Goal: Task Accomplishment & Management: Complete application form

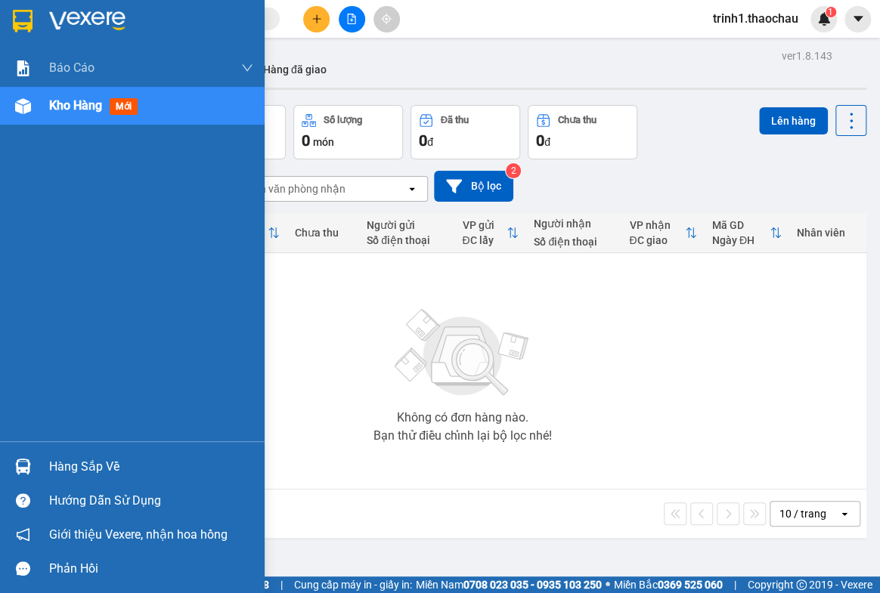
click at [56, 469] on div "Hàng sắp về" at bounding box center [151, 467] width 204 height 23
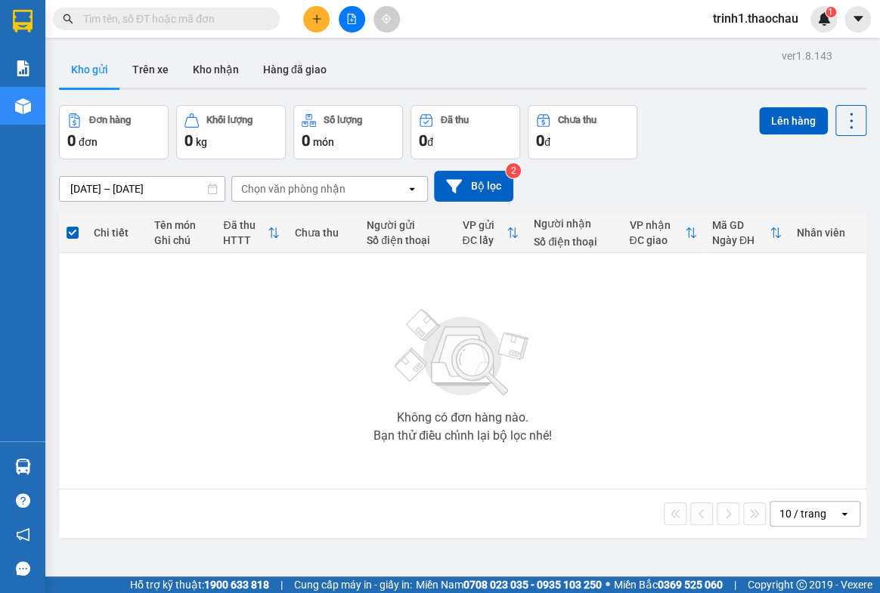
click at [838, 417] on section "Kết quả tìm kiếm ( 0 ) Bộ lọc No Data trinh1.thaochau 1 Báo cáo Báo cáo dòng ti…" at bounding box center [440, 296] width 880 height 593
click at [206, 62] on button "Kho nhận" at bounding box center [216, 69] width 70 height 36
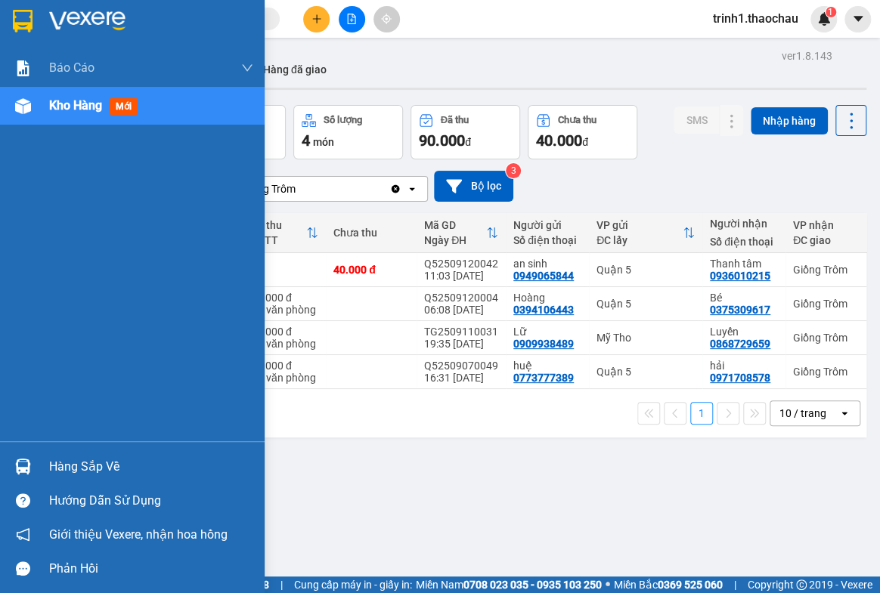
click at [86, 459] on div "Hàng sắp về" at bounding box center [151, 467] width 204 height 23
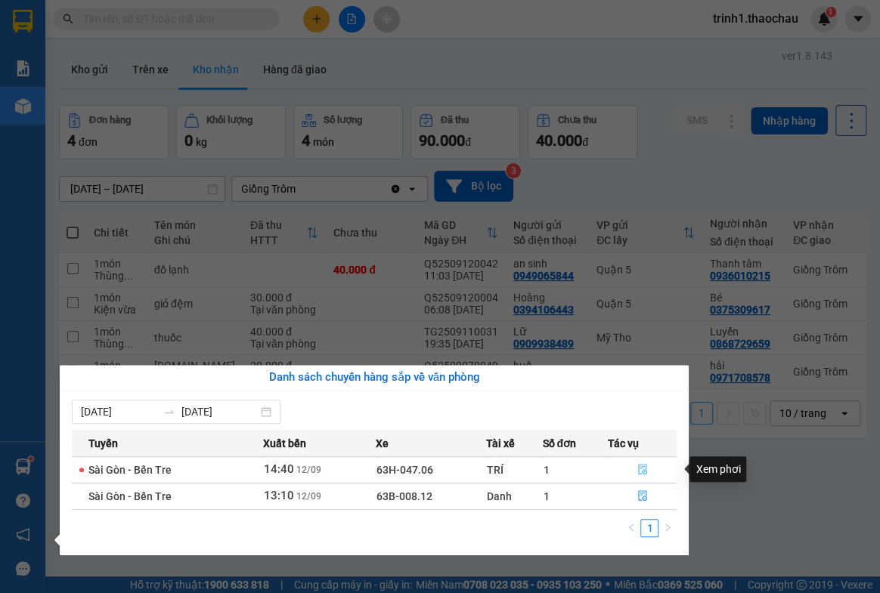
click at [643, 469] on icon "file-done" at bounding box center [642, 469] width 11 height 11
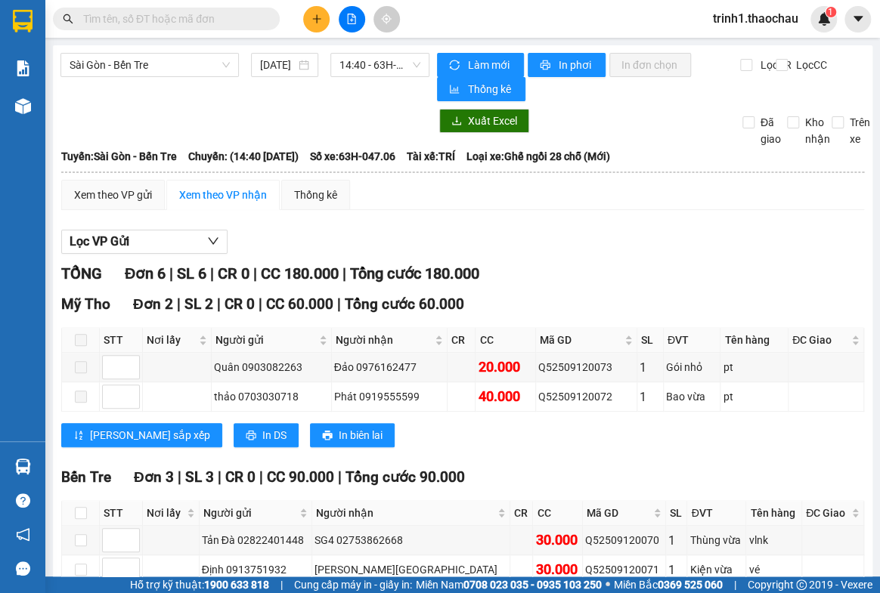
scroll to position [257, 0]
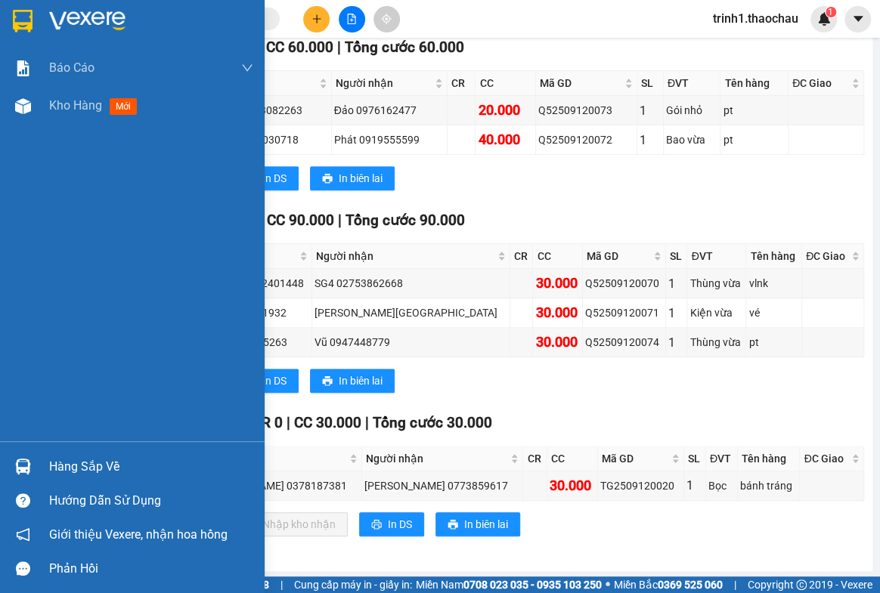
click at [120, 462] on div "Hàng sắp về" at bounding box center [151, 467] width 204 height 23
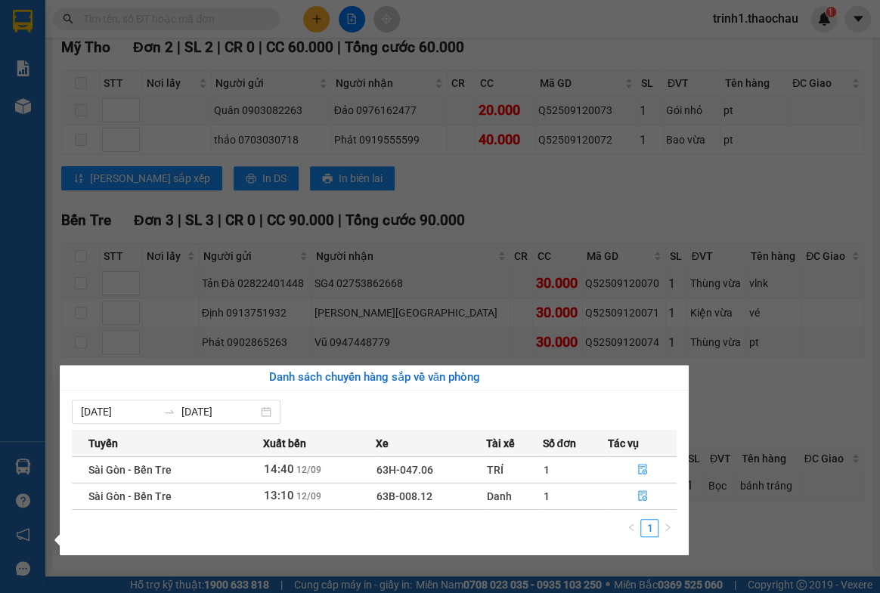
click at [786, 563] on section "Kết quả tìm kiếm ( 0 ) Bộ lọc No Data trinh1.thaochau 1 Báo cáo Báo cáo dòng ti…" at bounding box center [440, 296] width 880 height 593
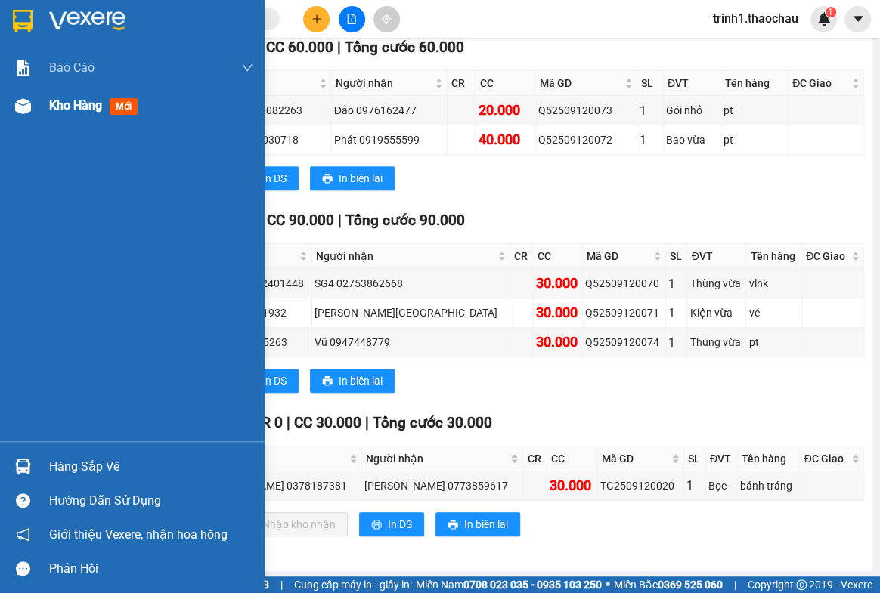
click at [73, 105] on span "Kho hàng" at bounding box center [75, 105] width 53 height 14
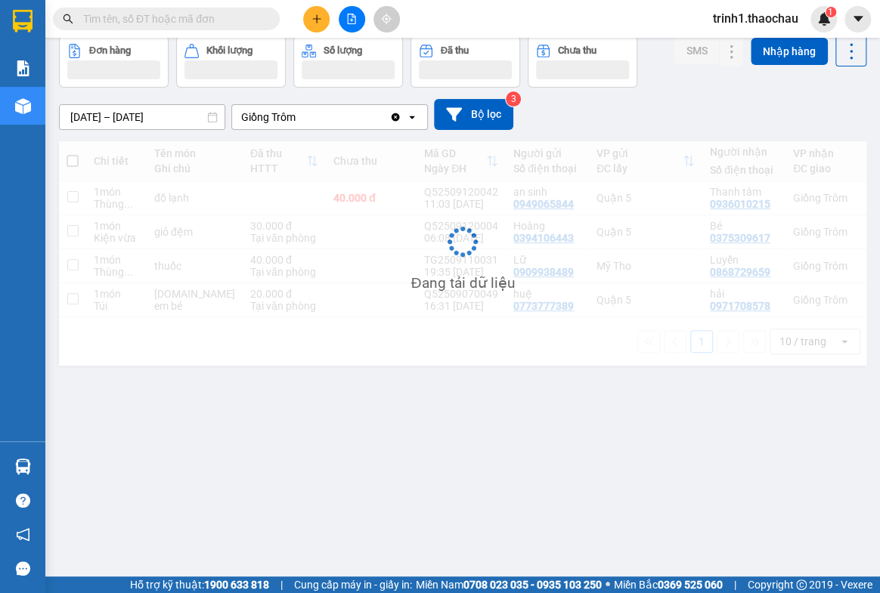
scroll to position [69, 0]
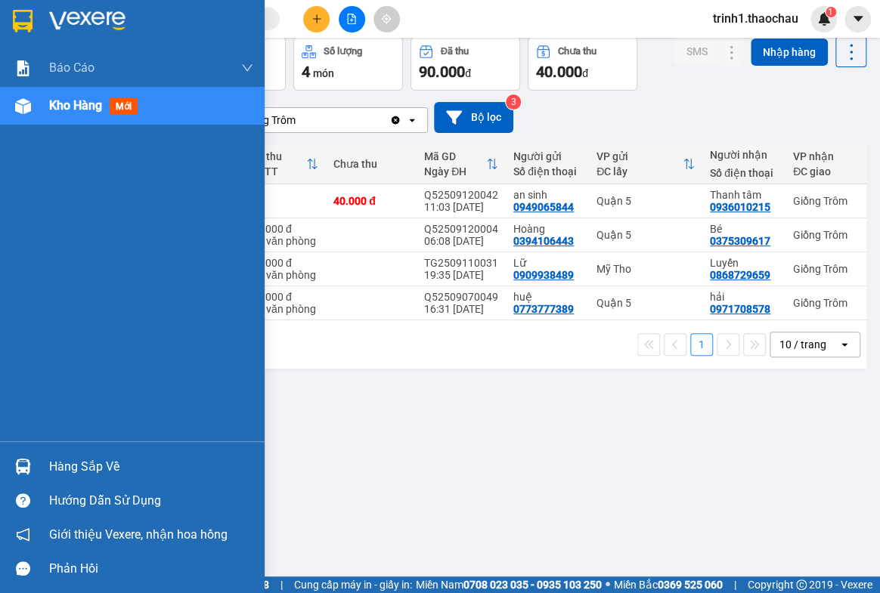
click at [115, 462] on div "Hàng sắp về" at bounding box center [151, 467] width 204 height 23
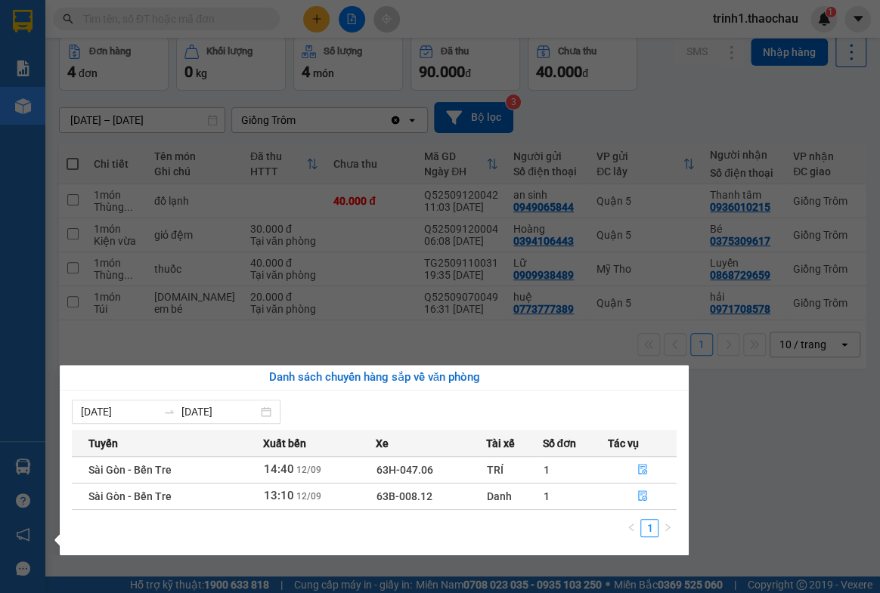
drag, startPoint x: 775, startPoint y: 483, endPoint x: 530, endPoint y: 212, distance: 365.4
click at [775, 481] on section "Kết quả tìm kiếm ( 0 ) Bộ lọc No Data trinh1.thaochau 1 Báo cáo Báo cáo dòng ti…" at bounding box center [440, 296] width 880 height 593
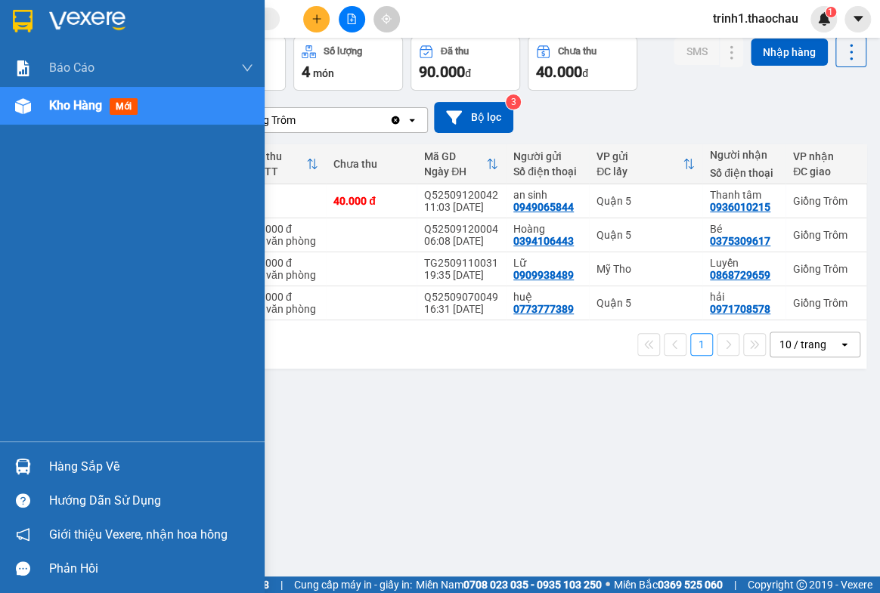
click at [66, 456] on div "Hàng sắp về" at bounding box center [151, 467] width 204 height 23
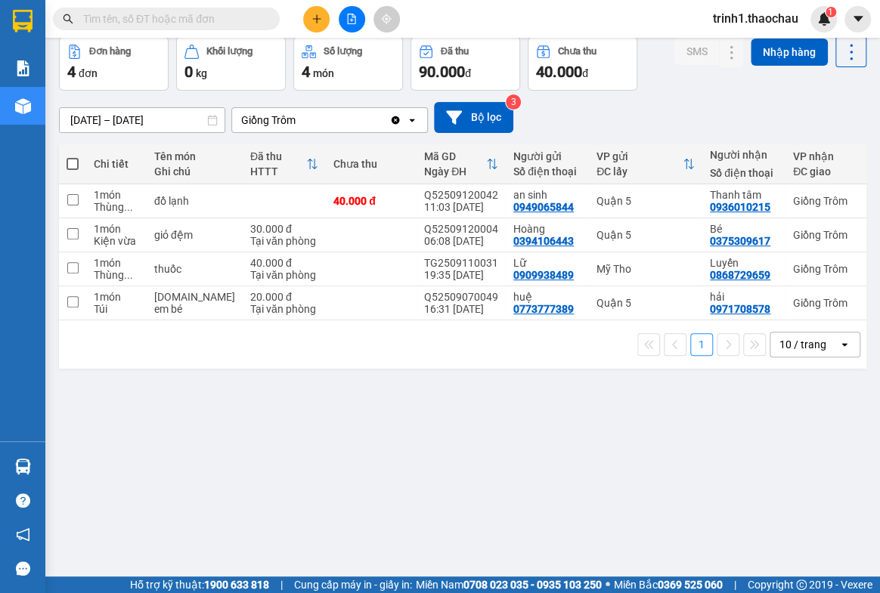
click at [786, 482] on section "Kết quả tìm kiếm ( 0 ) Bộ lọc No Data trinh1.thaochau 1 Báo cáo Báo cáo dòng ti…" at bounding box center [440, 296] width 880 height 593
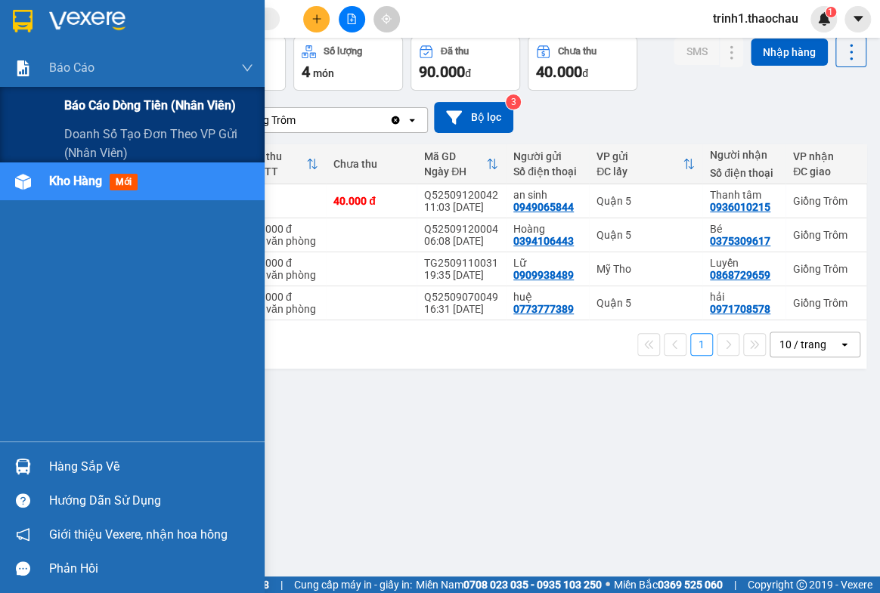
click at [117, 108] on span "Báo cáo dòng tiền (nhân viên)" at bounding box center [150, 105] width 172 height 19
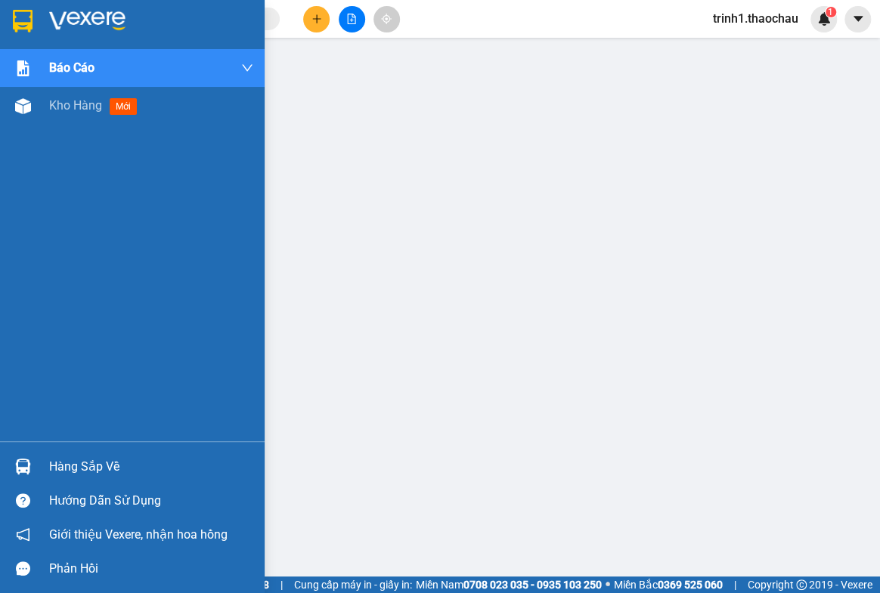
click at [80, 472] on div "Hàng sắp về" at bounding box center [151, 467] width 204 height 23
click at [71, 465] on div "Hàng sắp về" at bounding box center [151, 467] width 204 height 23
click at [93, 472] on div "Hàng sắp về" at bounding box center [151, 467] width 204 height 23
click at [111, 468] on div "Hàng sắp về" at bounding box center [151, 467] width 204 height 23
click at [89, 469] on div "Hàng sắp về" at bounding box center [151, 467] width 204 height 23
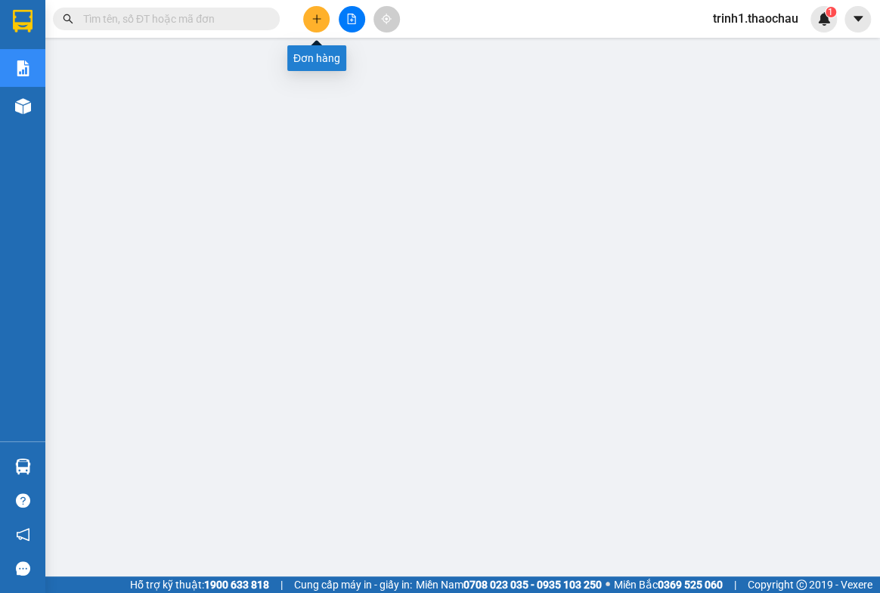
click at [322, 19] on button at bounding box center [316, 19] width 26 height 26
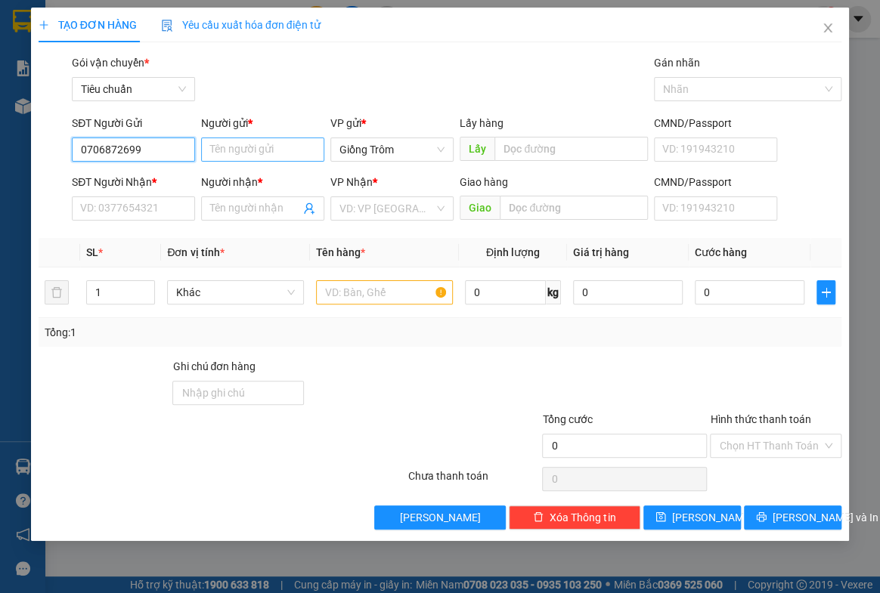
type input "0706872699"
click at [280, 153] on input "Người gửi *" at bounding box center [262, 150] width 123 height 24
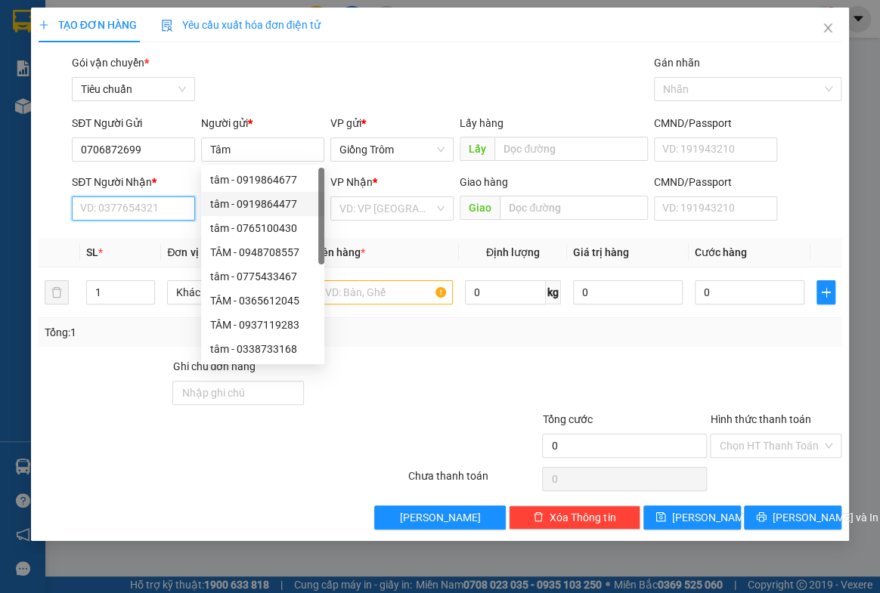
click at [119, 215] on input "SĐT Người Nhận *" at bounding box center [133, 208] width 123 height 24
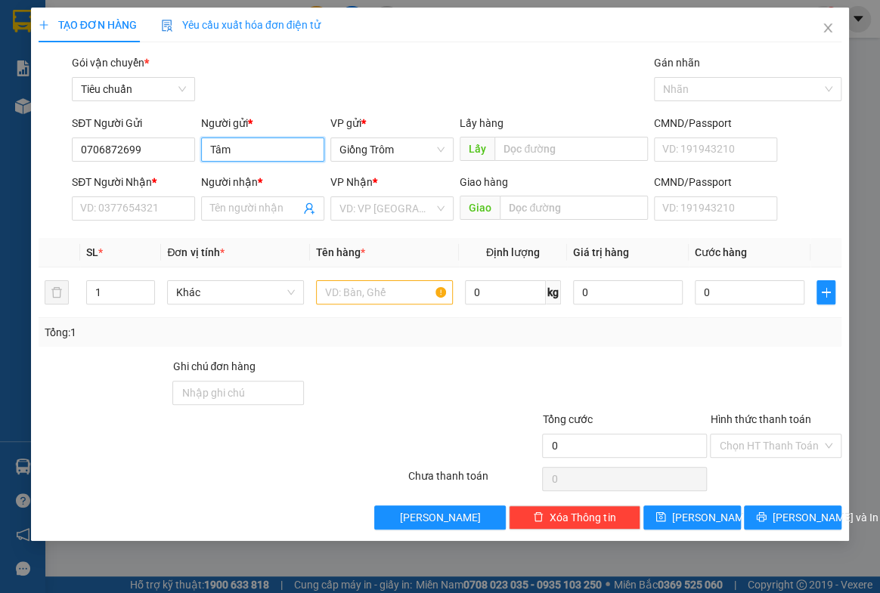
click at [213, 148] on input "Tâm" at bounding box center [262, 150] width 123 height 24
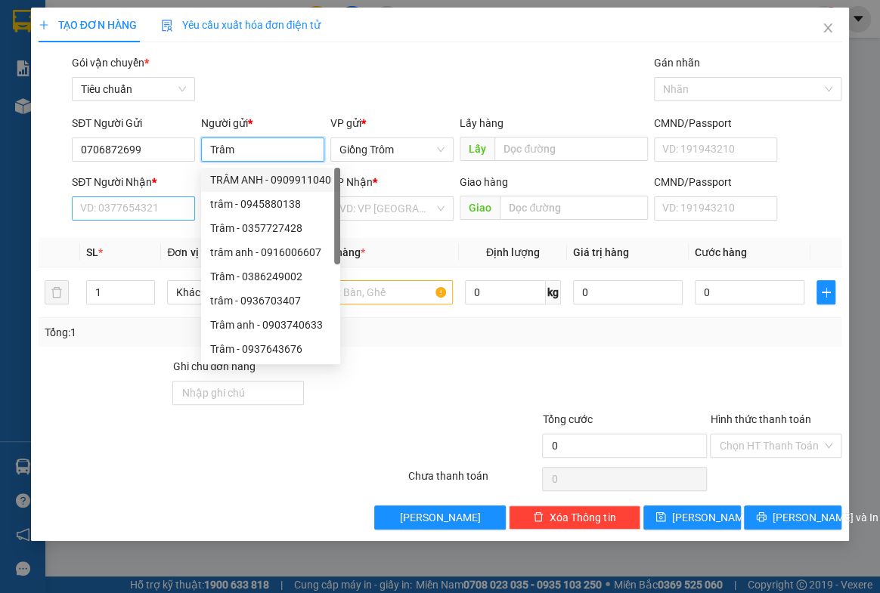
type input "Trâm"
click at [94, 210] on input "SĐT Người Nhận *" at bounding box center [133, 208] width 123 height 24
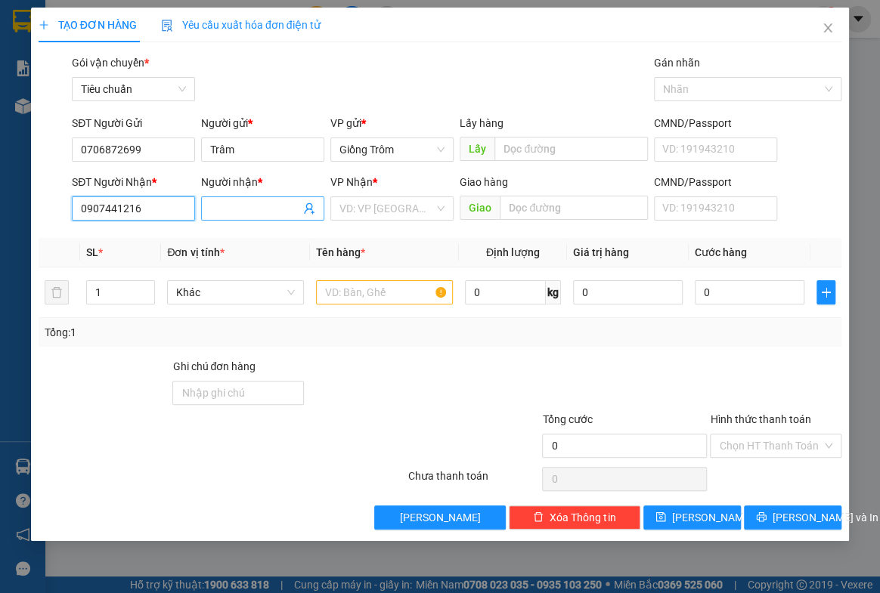
type input "0907441216"
click at [252, 200] on input "Người nhận *" at bounding box center [255, 208] width 90 height 17
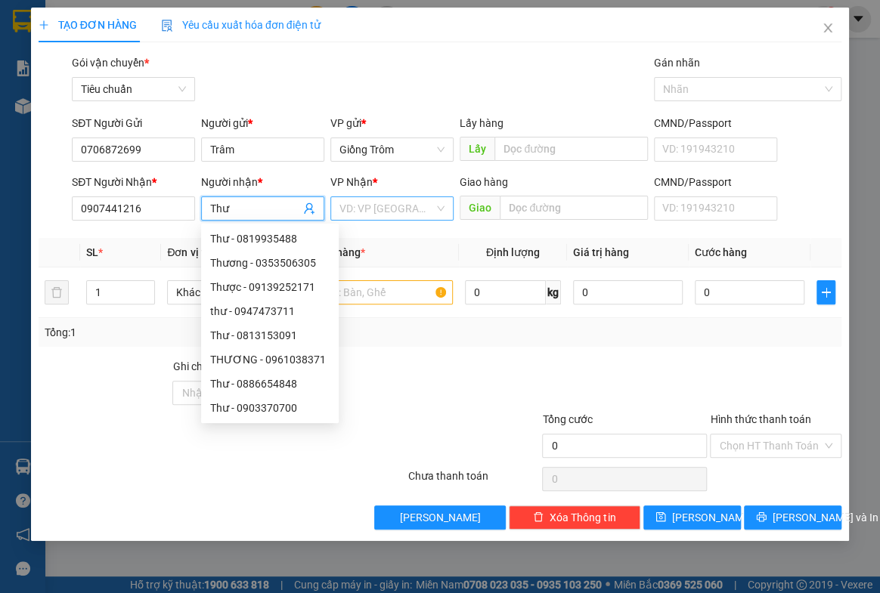
type input "Thư"
click at [358, 198] on input "search" at bounding box center [386, 208] width 94 height 23
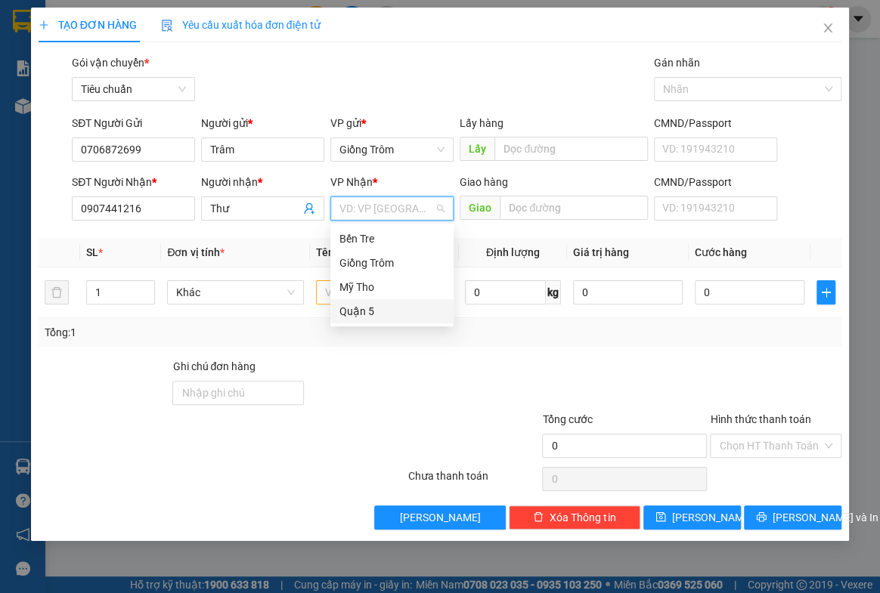
click at [369, 307] on div "Quận 5" at bounding box center [391, 311] width 105 height 17
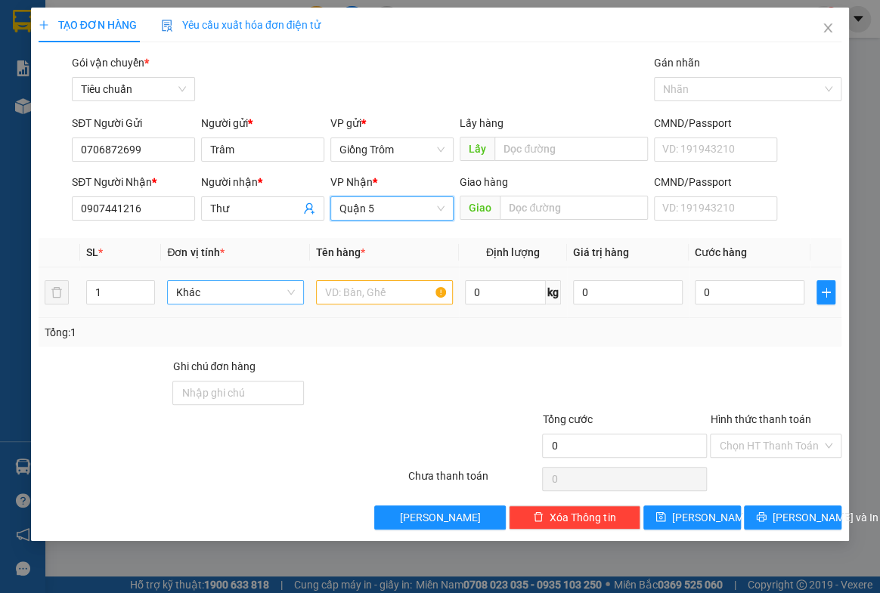
click at [222, 298] on span "Khác" at bounding box center [235, 292] width 119 height 23
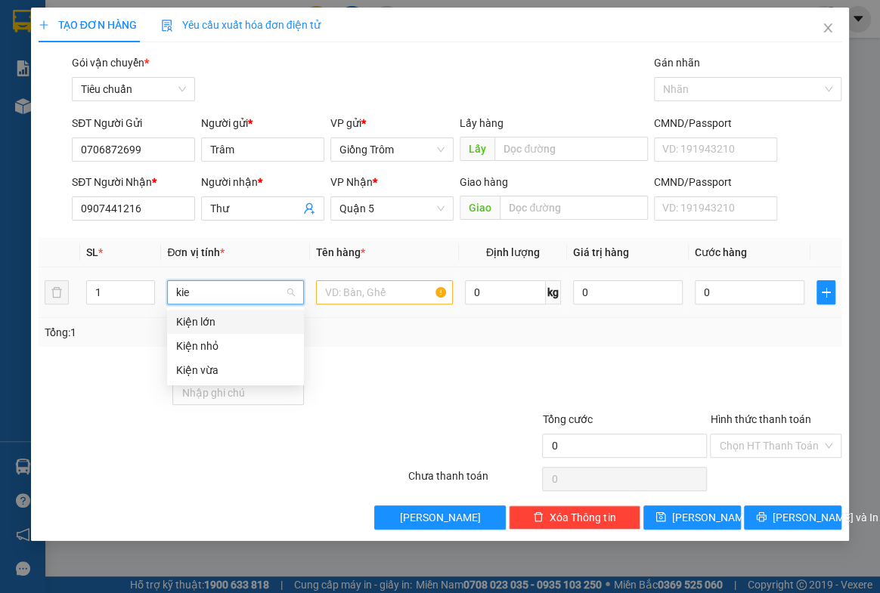
type input "kien"
drag, startPoint x: 203, startPoint y: 365, endPoint x: 325, endPoint y: 364, distance: 122.4
click at [203, 366] on div "Kiện vừa" at bounding box center [235, 370] width 119 height 17
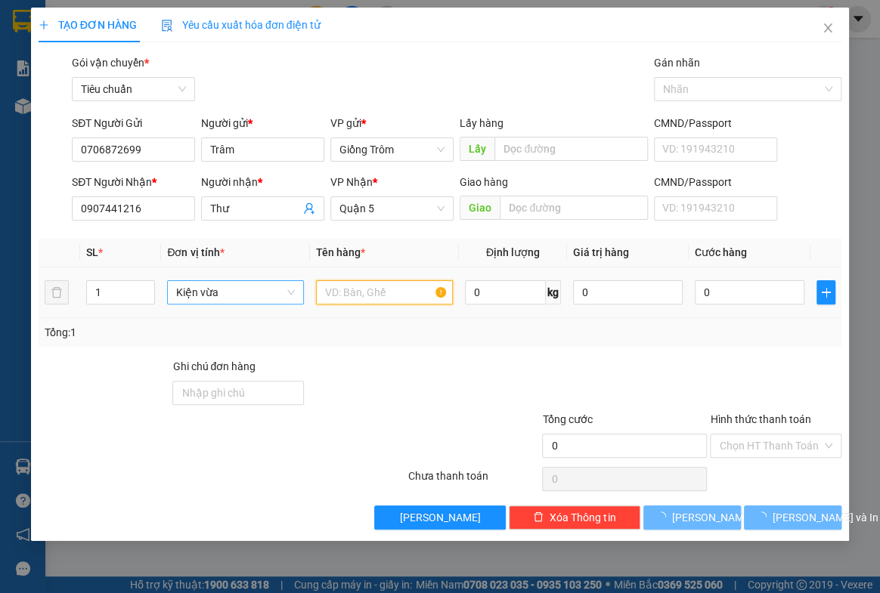
click at [385, 295] on input "text" at bounding box center [384, 292] width 137 height 24
type input "d"
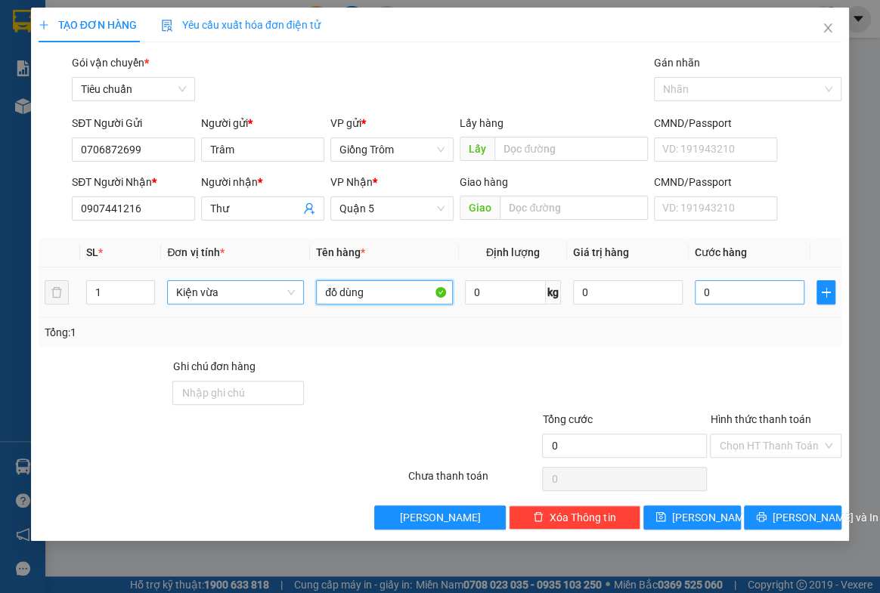
type input "đồ dùng"
click at [741, 289] on input "0" at bounding box center [749, 292] width 110 height 24
type input "3"
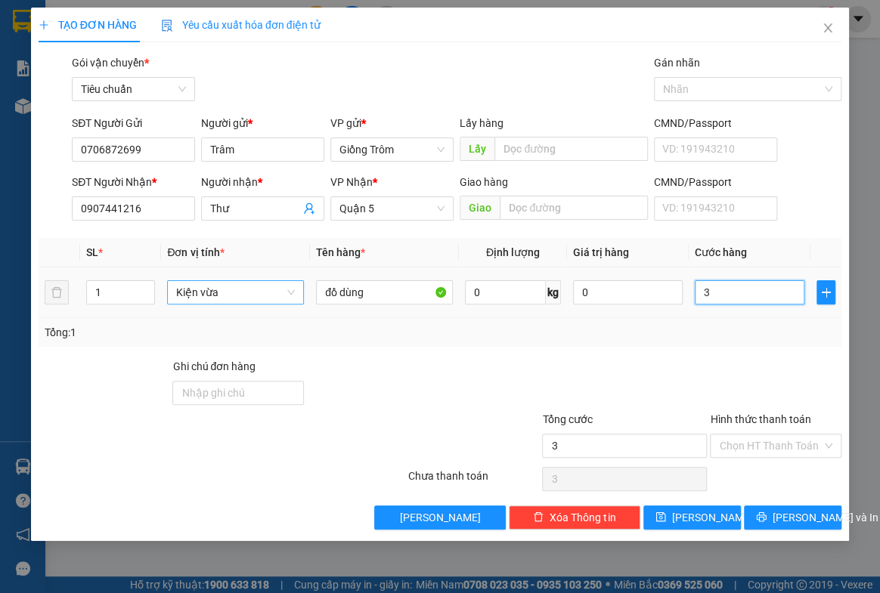
type input "30"
type input "30.000"
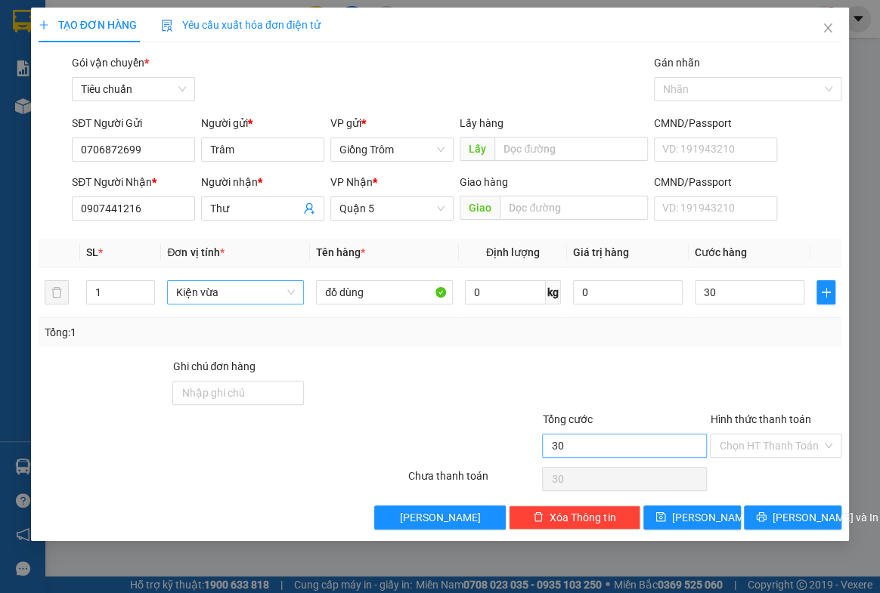
type input "30.000"
click at [784, 515] on span "[PERSON_NAME] và In" at bounding box center [825, 517] width 106 height 17
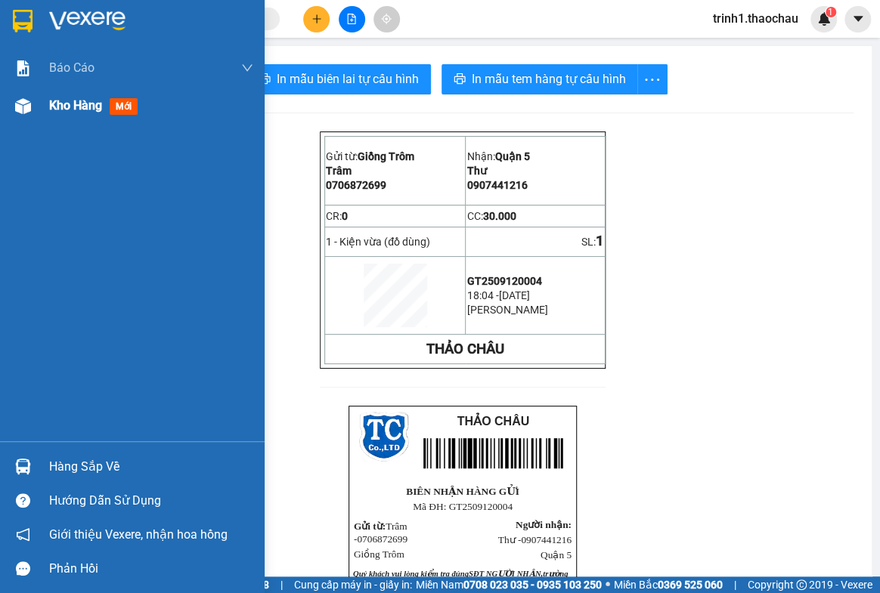
click at [76, 98] on span "Kho hàng" at bounding box center [75, 105] width 53 height 14
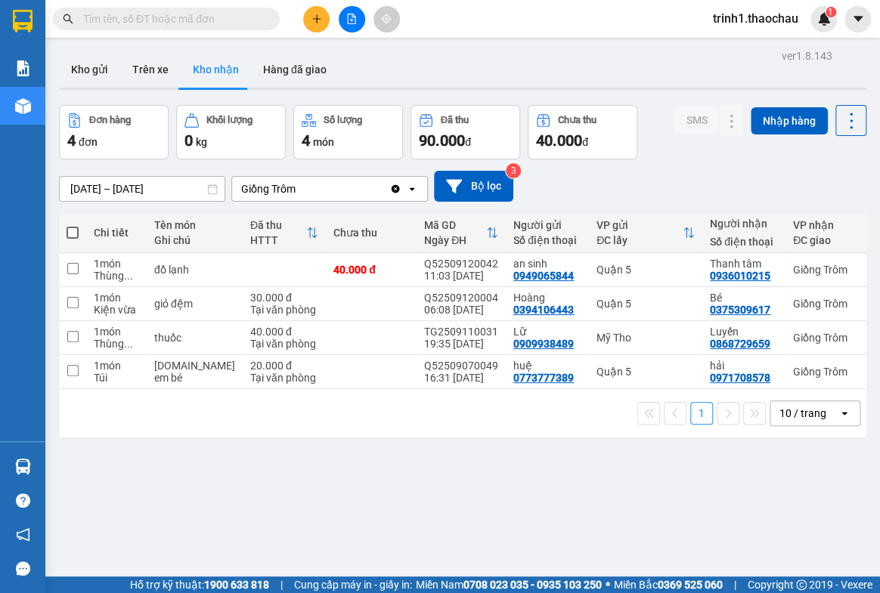
click at [190, 11] on input "text" at bounding box center [172, 19] width 178 height 17
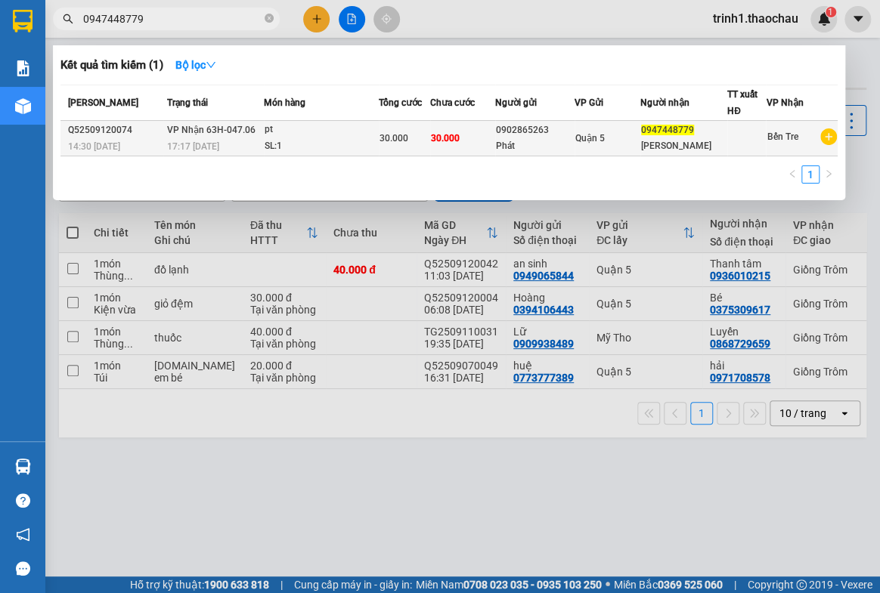
type input "0947448779"
click at [312, 131] on div "pt" at bounding box center [320, 130] width 113 height 17
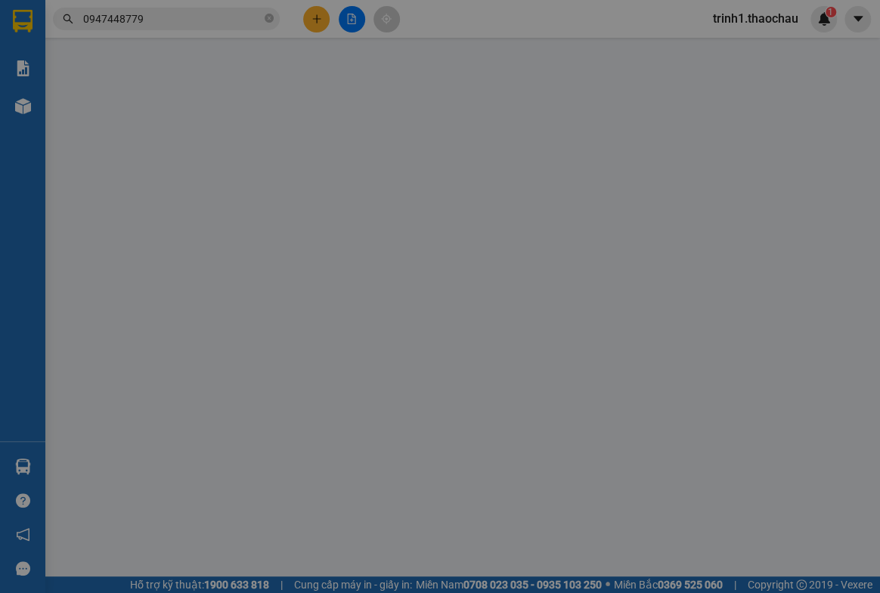
type input "0902865263"
type input "Phát"
type input "0947448779"
type input "[PERSON_NAME]"
type input "30.000"
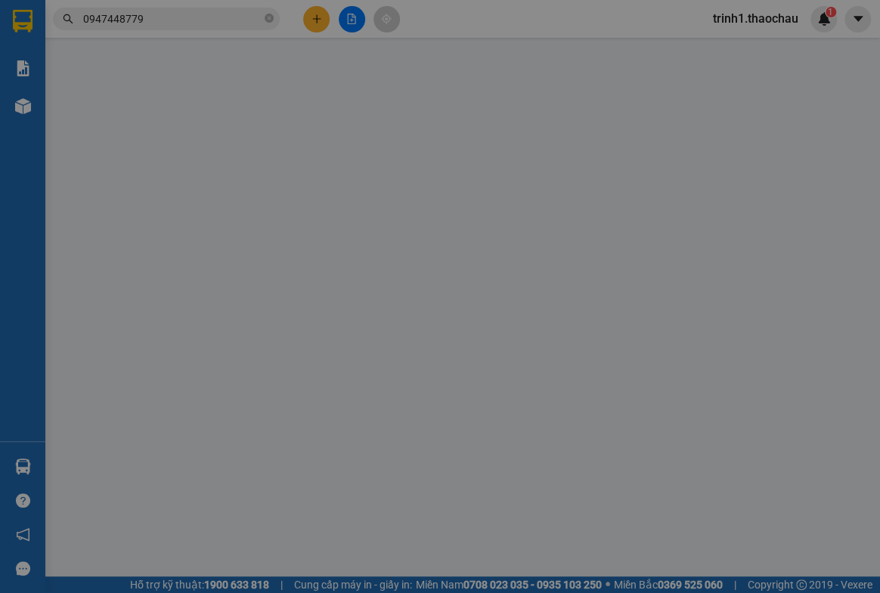
type input "30.000"
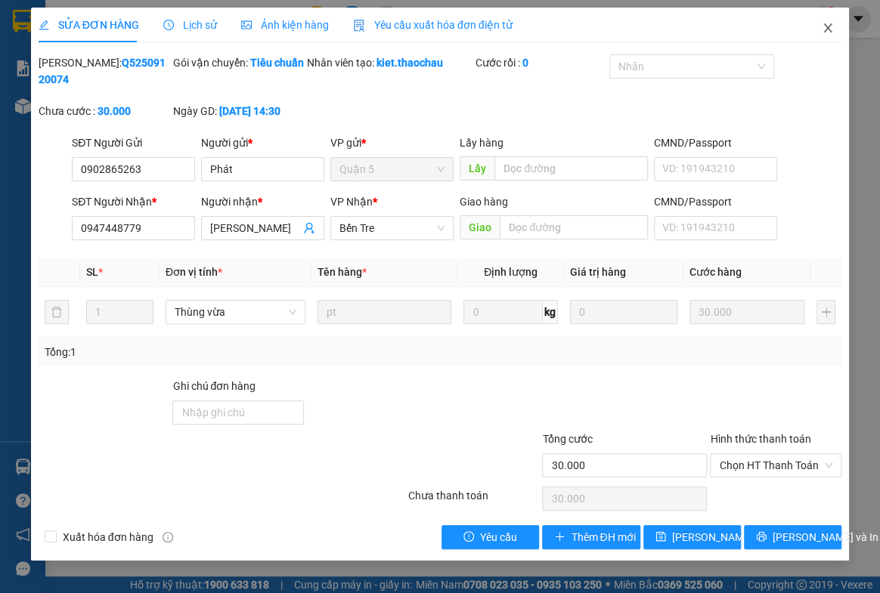
click at [829, 24] on icon "close" at bounding box center [827, 28] width 12 height 12
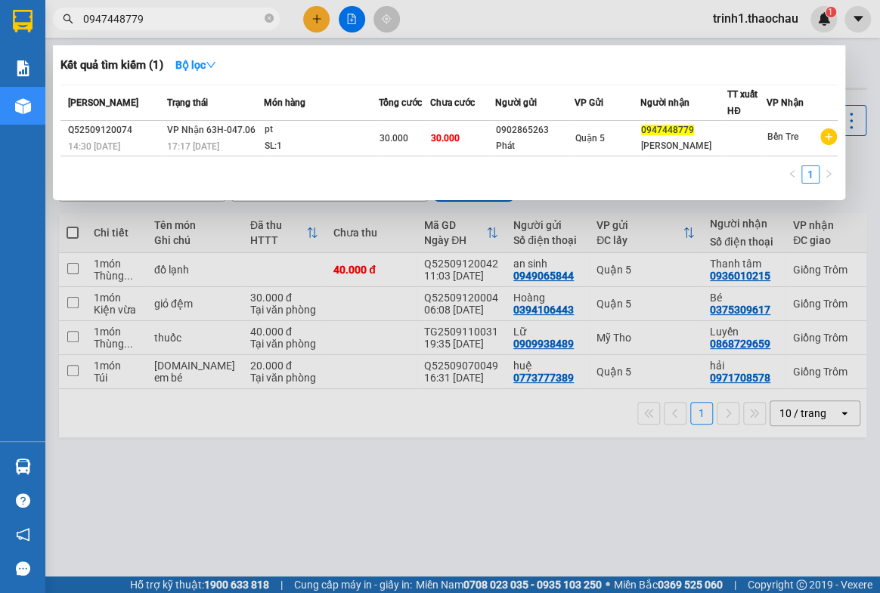
click at [188, 20] on input "0947448779" at bounding box center [172, 19] width 178 height 17
click at [526, 517] on div at bounding box center [440, 296] width 880 height 593
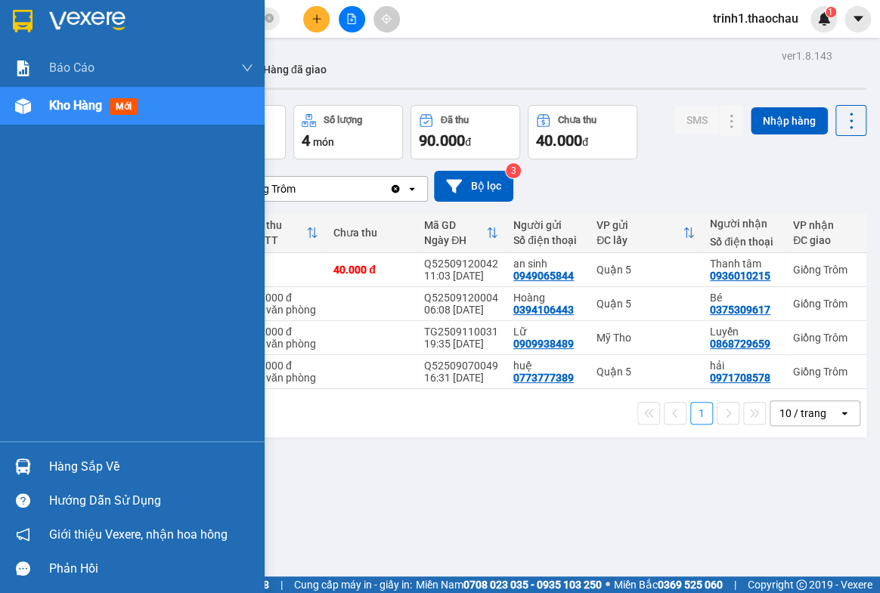
click at [90, 466] on div "Hàng sắp về" at bounding box center [151, 467] width 204 height 23
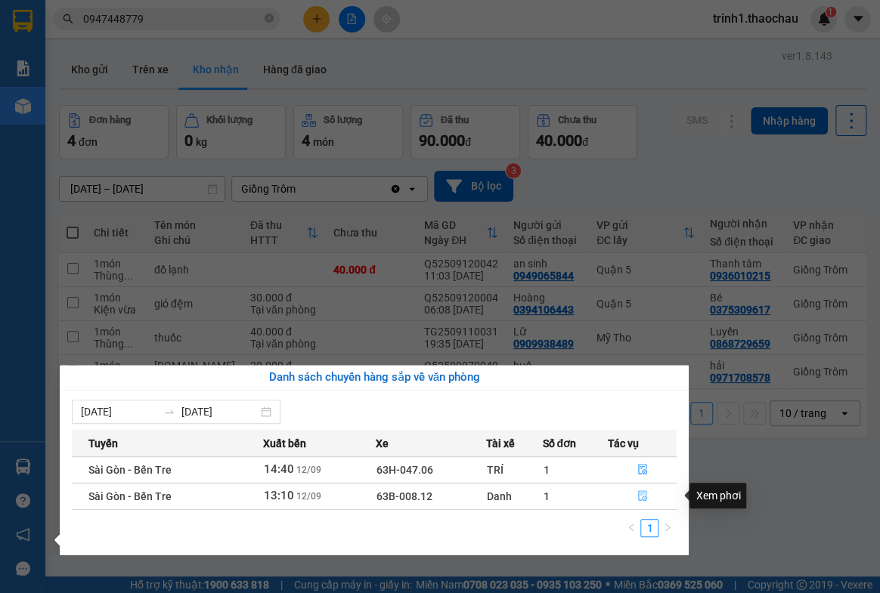
click at [635, 490] on button "button" at bounding box center [641, 496] width 67 height 24
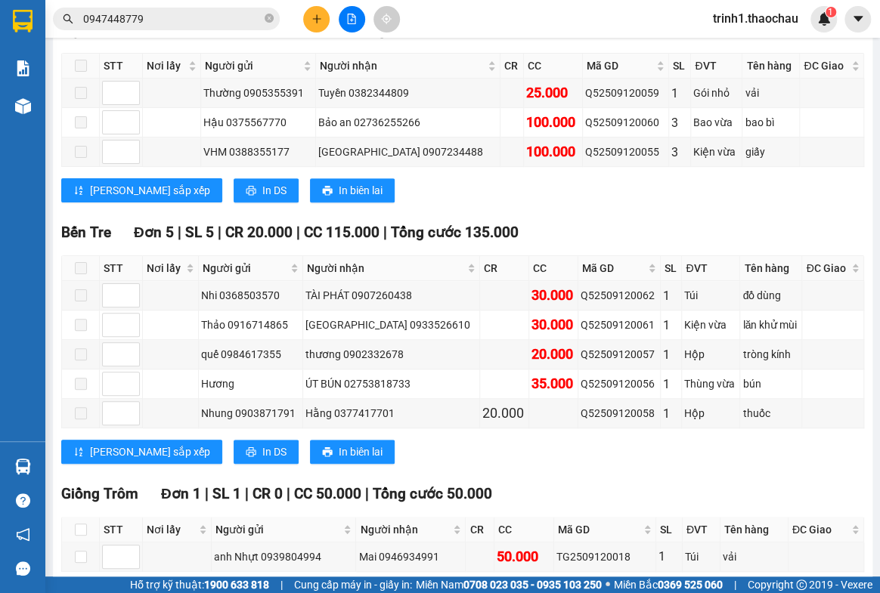
scroll to position [345, 0]
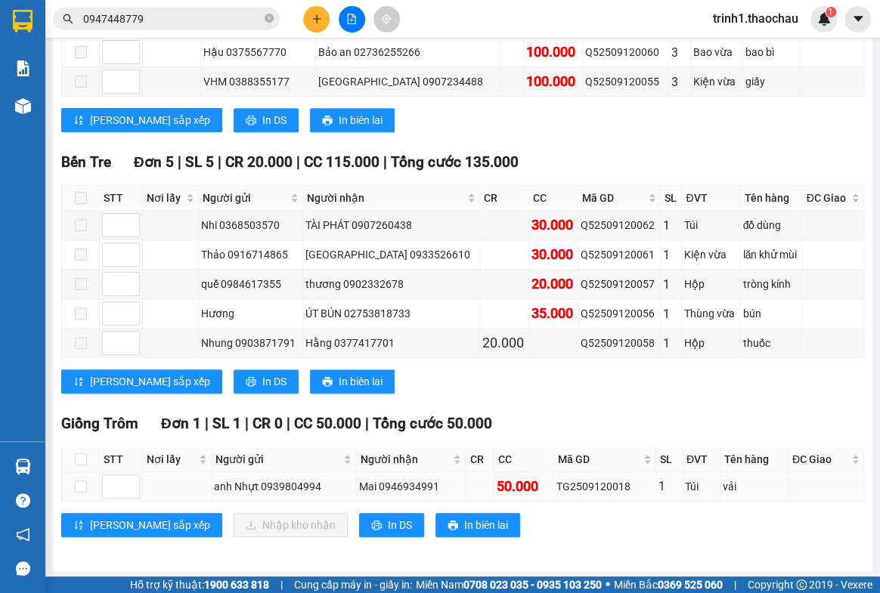
click at [71, 484] on td at bounding box center [81, 486] width 38 height 29
click at [83, 484] on input "checkbox" at bounding box center [81, 487] width 12 height 12
checkbox input "true"
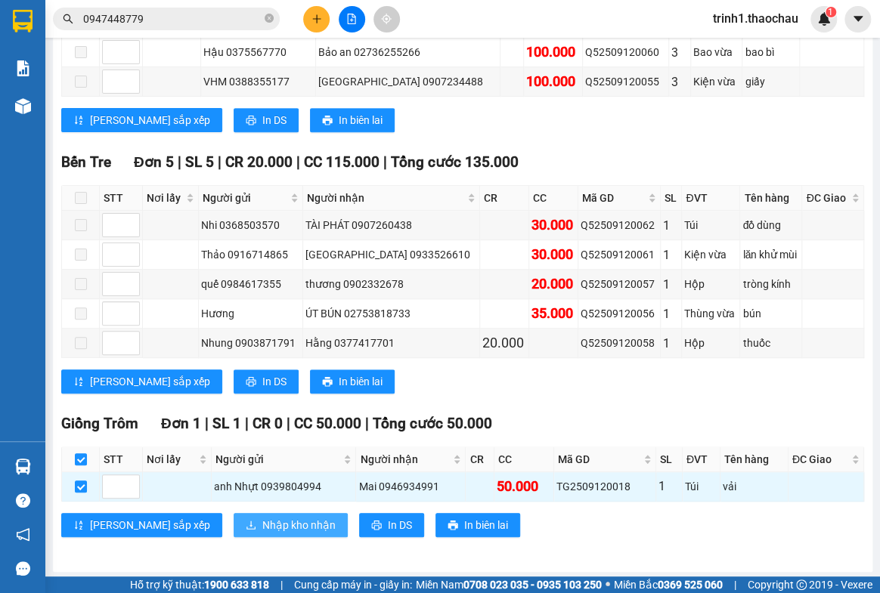
click at [262, 518] on span "Nhập kho nhận" at bounding box center [298, 525] width 73 height 17
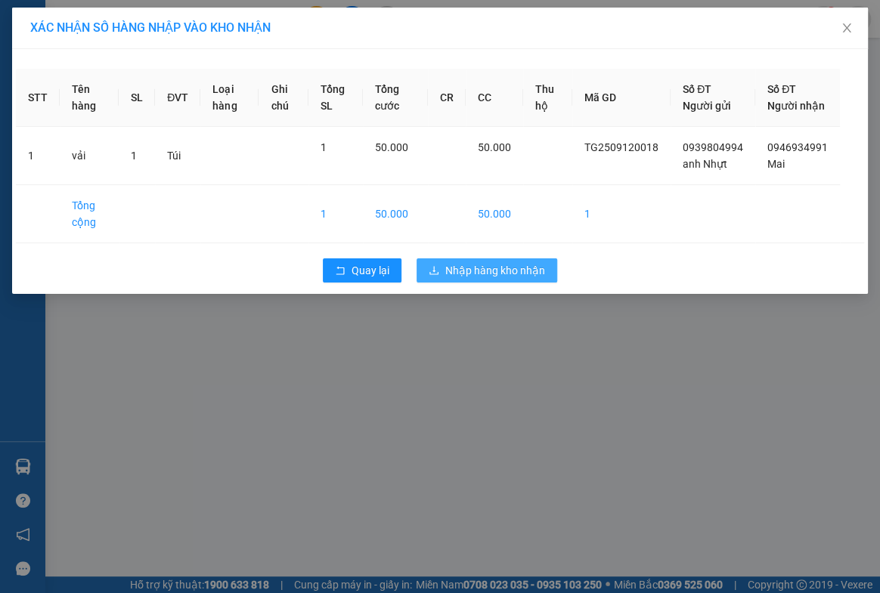
click at [530, 279] on span "Nhập hàng kho nhận" at bounding box center [495, 270] width 100 height 17
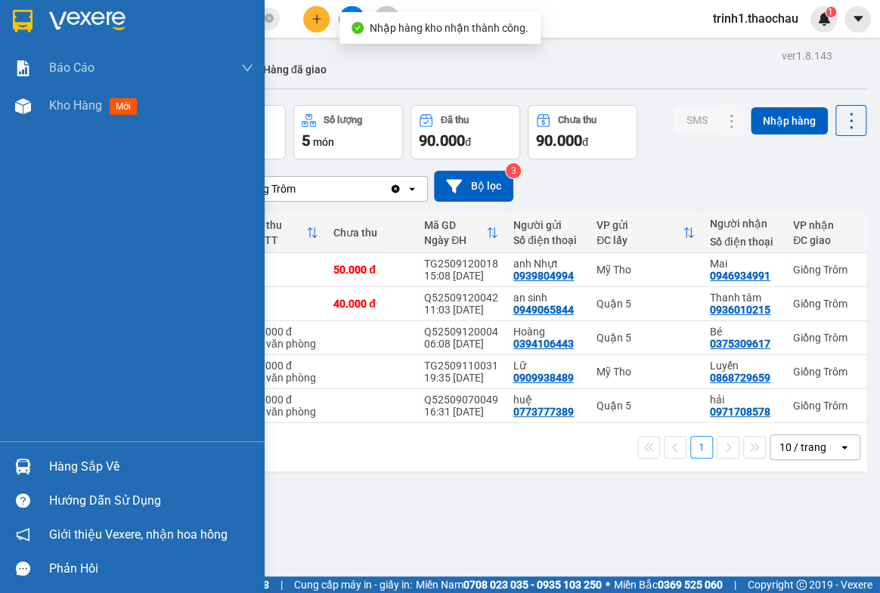
click at [88, 461] on div "Hàng sắp về" at bounding box center [151, 467] width 204 height 23
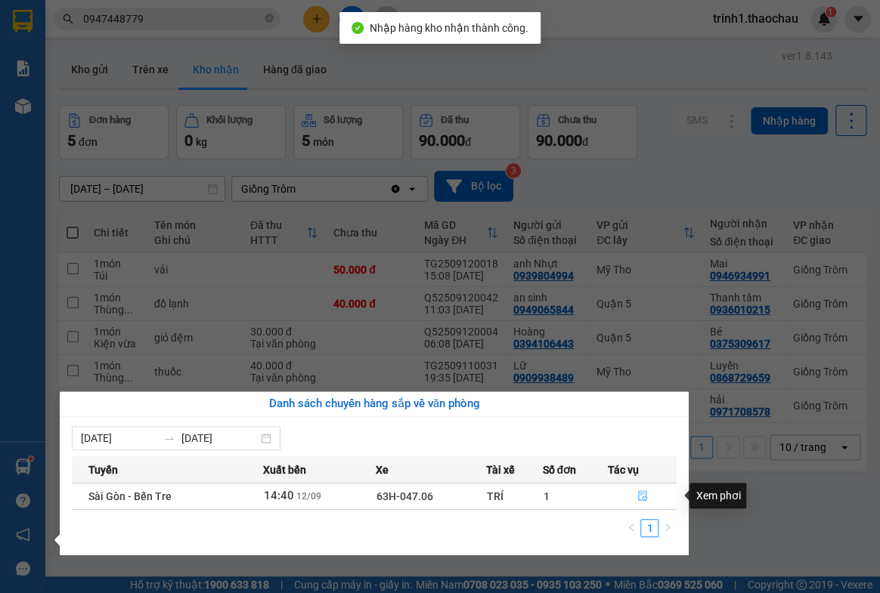
click at [643, 493] on icon "file-done" at bounding box center [642, 495] width 11 height 11
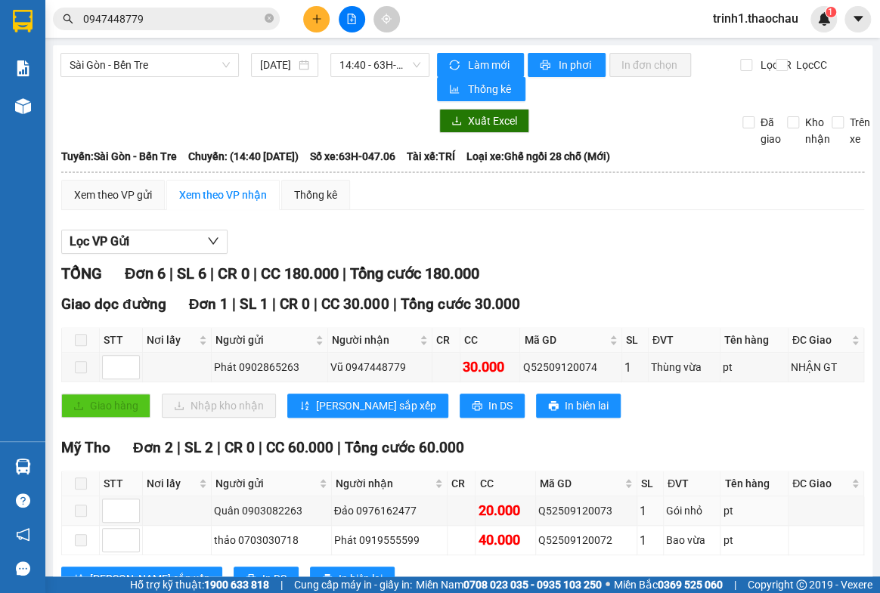
scroll to position [370, 0]
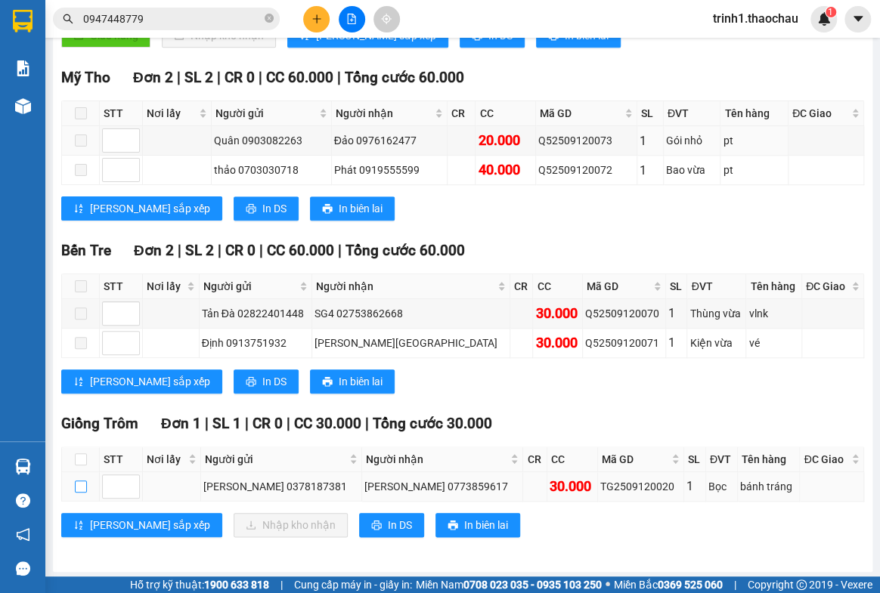
click at [77, 481] on input "checkbox" at bounding box center [81, 487] width 12 height 12
checkbox input "true"
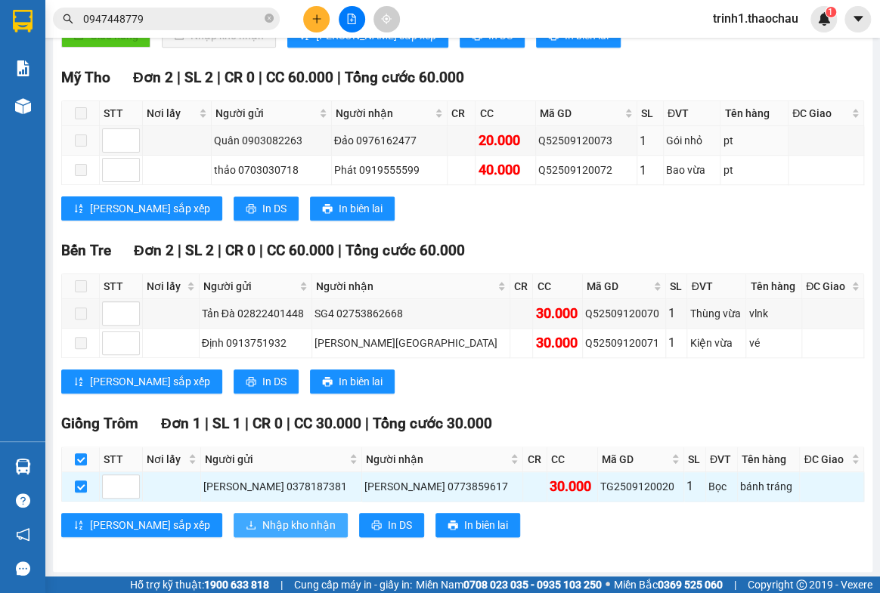
click at [262, 528] on span "Nhập kho nhận" at bounding box center [298, 525] width 73 height 17
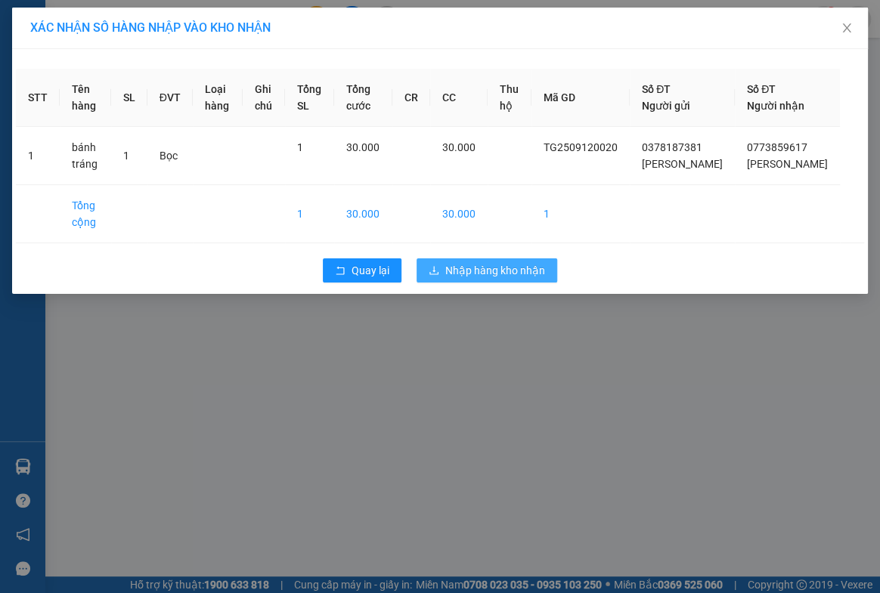
click at [475, 279] on span "Nhập hàng kho nhận" at bounding box center [495, 270] width 100 height 17
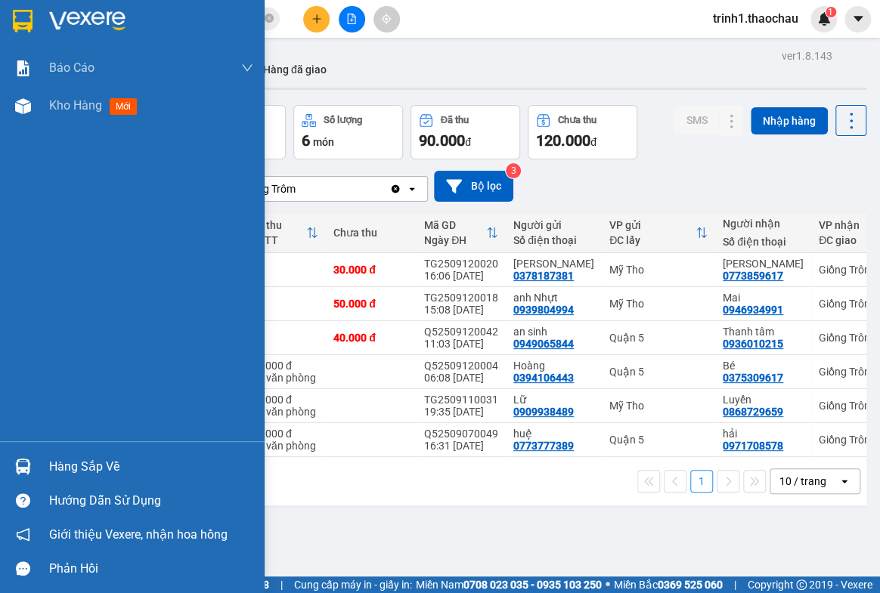
drag, startPoint x: 70, startPoint y: 464, endPoint x: 235, endPoint y: 465, distance: 164.7
click at [73, 464] on div "Hàng sắp về" at bounding box center [151, 467] width 204 height 23
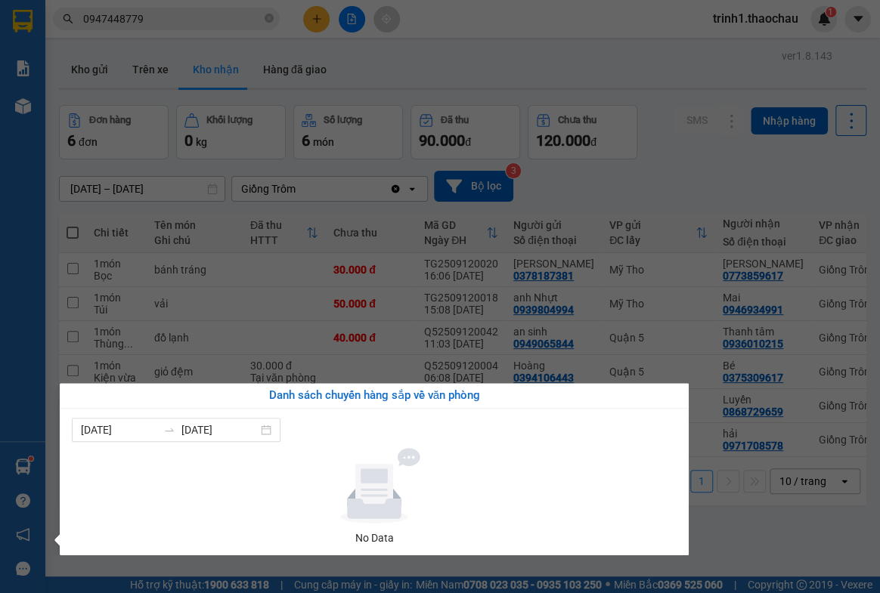
click at [752, 527] on section "Kết quả tìm kiếm ( 1 ) Bộ lọc Mã ĐH Trạng thái Món hàng Tổng cước Chưa cước Ngư…" at bounding box center [440, 296] width 880 height 593
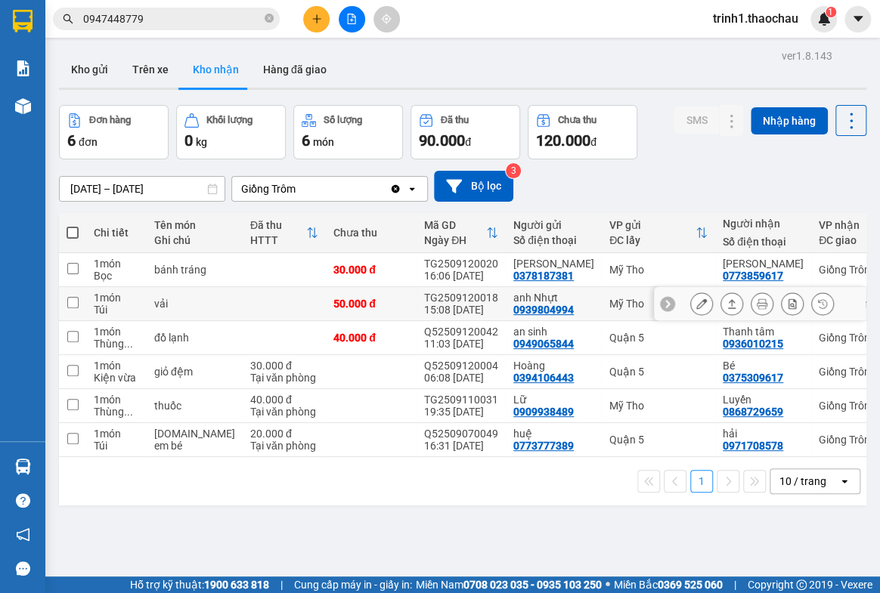
click at [726, 303] on icon at bounding box center [731, 303] width 11 height 11
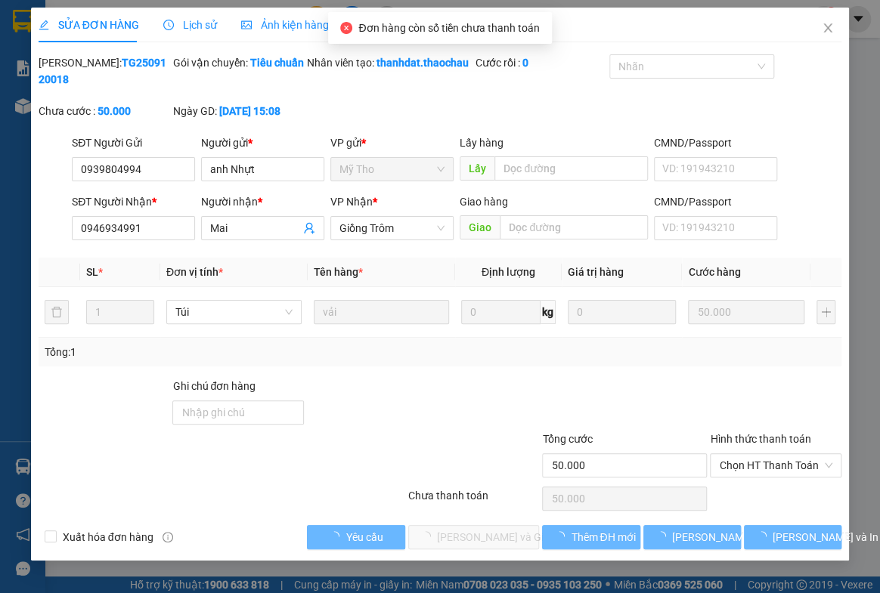
type input "0939804994"
type input "anh Nhựt"
type input "0946934991"
type input "Mai"
type input "50.000"
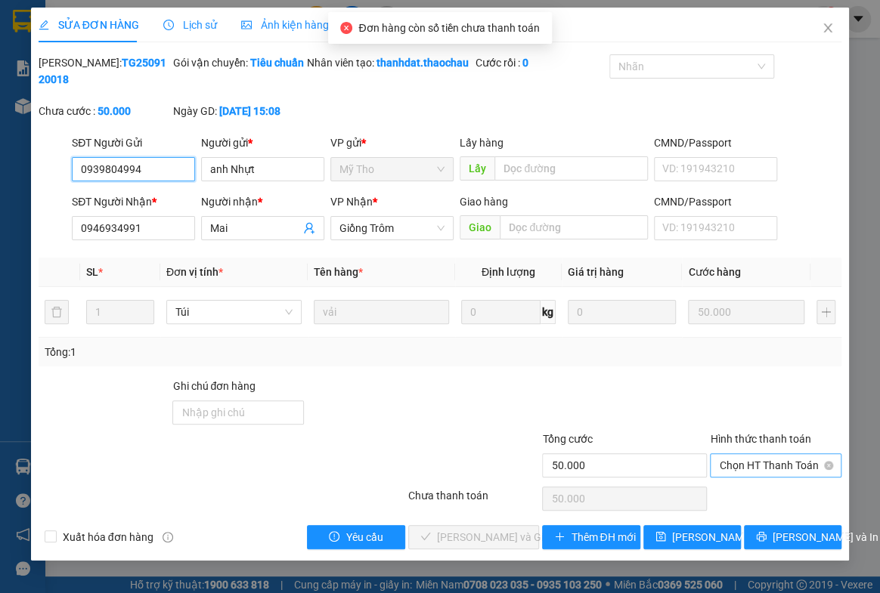
click at [736, 477] on span "Chọn HT Thanh Toán" at bounding box center [775, 465] width 113 height 23
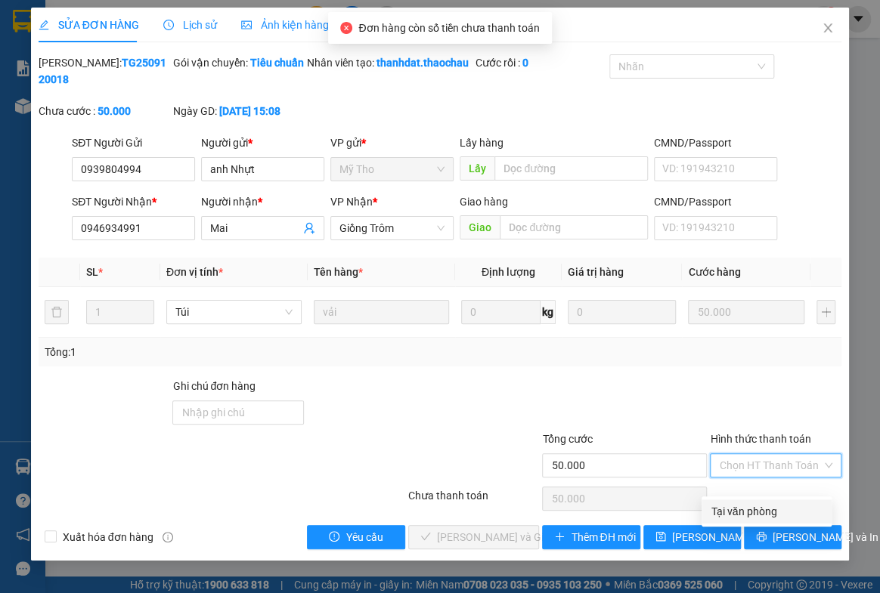
click at [736, 513] on div "Tại văn phòng" at bounding box center [766, 511] width 112 height 17
type input "0"
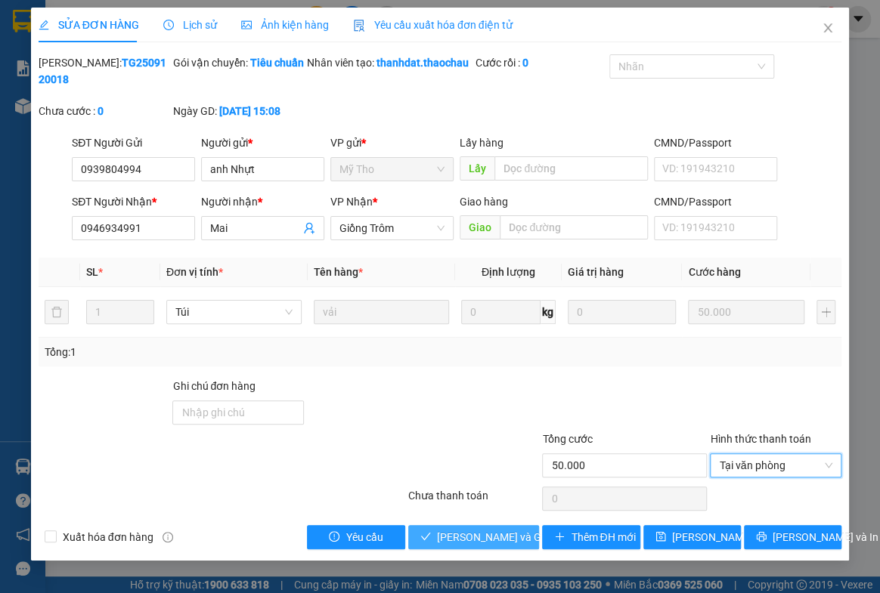
click at [459, 546] on span "[PERSON_NAME] và Giao hàng" at bounding box center [509, 537] width 145 height 17
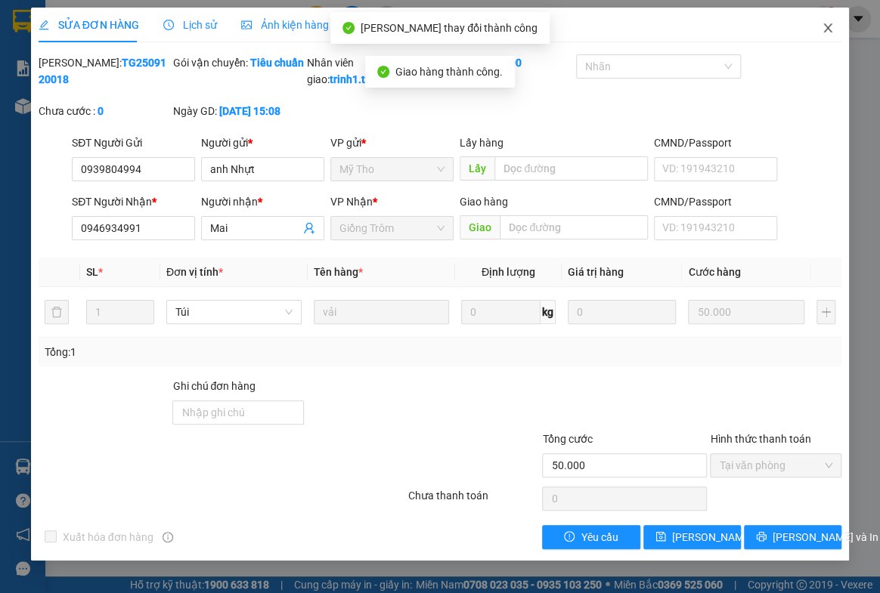
click at [824, 28] on icon "close" at bounding box center [828, 27] width 8 height 9
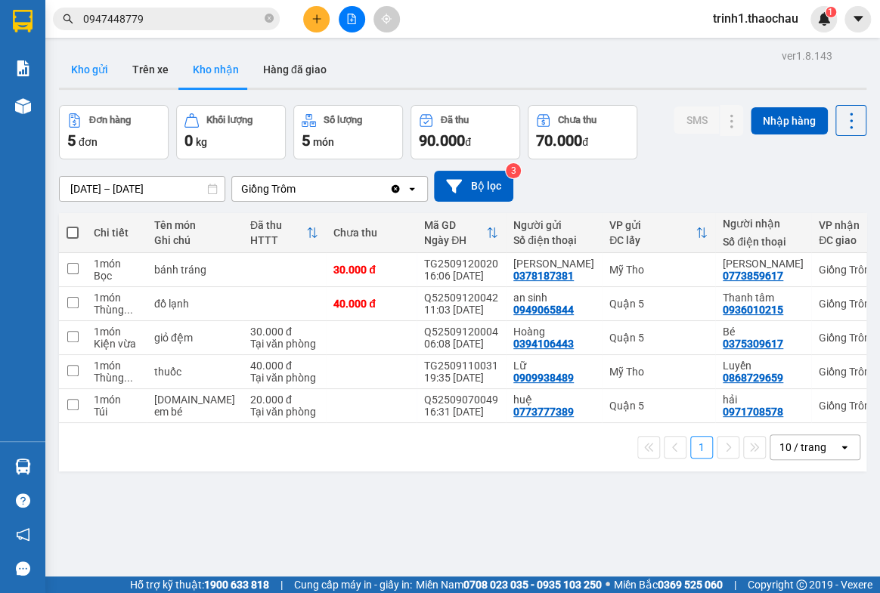
click at [90, 68] on button "Kho gửi" at bounding box center [89, 69] width 61 height 36
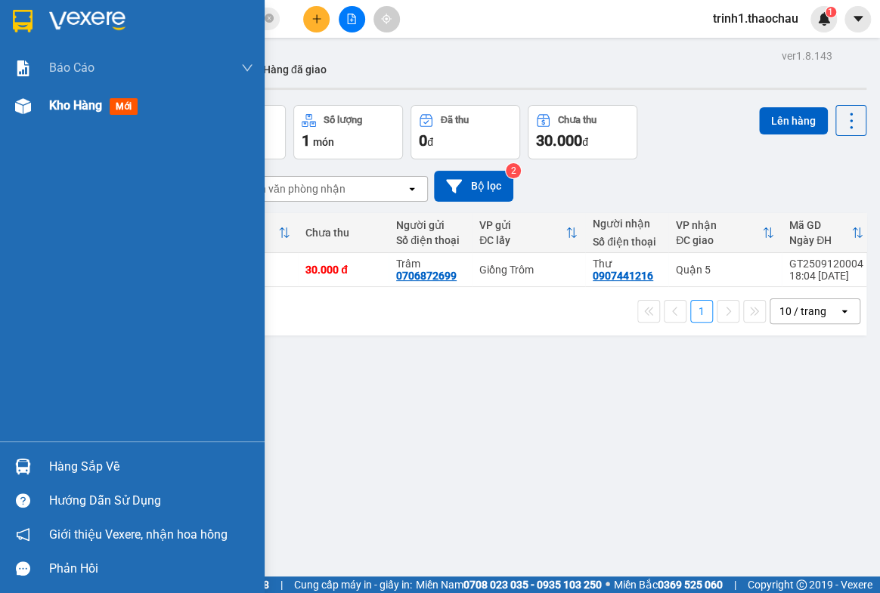
click at [65, 103] on span "Kho hàng" at bounding box center [75, 105] width 53 height 14
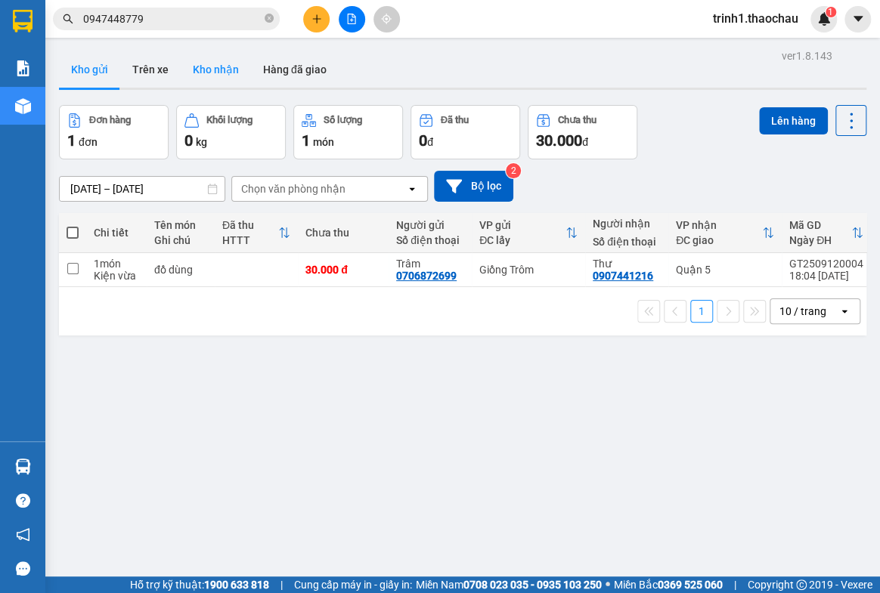
click at [204, 60] on button "Kho nhận" at bounding box center [216, 69] width 70 height 36
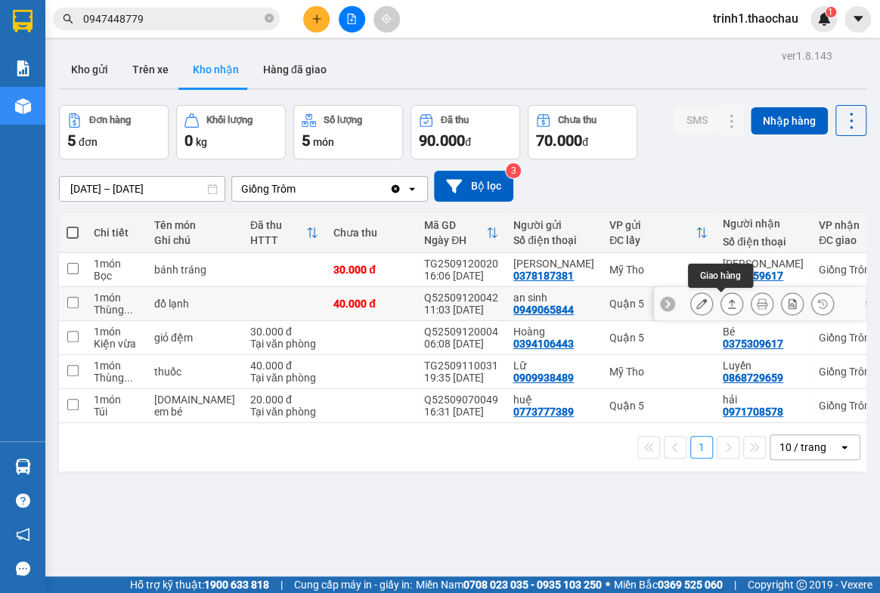
click at [726, 298] on icon at bounding box center [731, 303] width 11 height 11
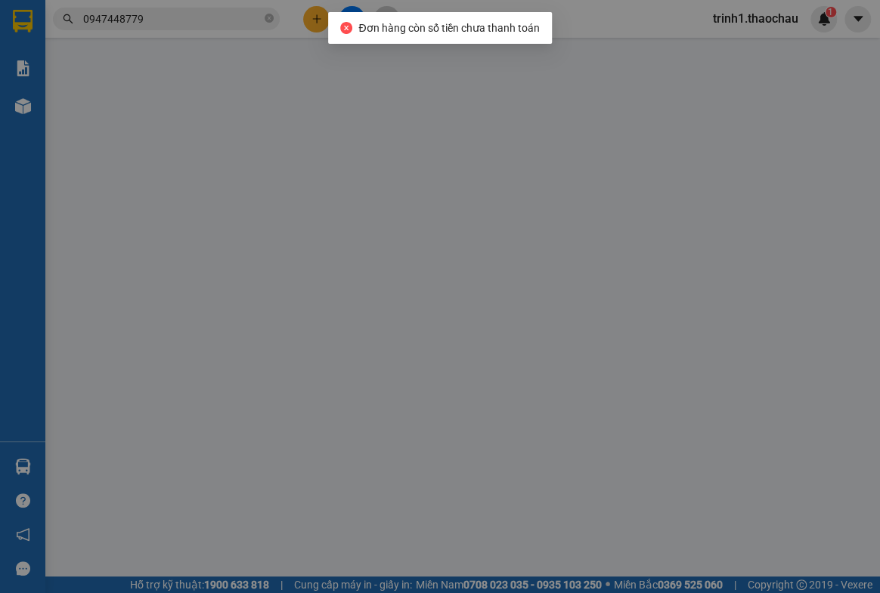
type input "0949065844"
type input "an sinh"
type input "0936010215"
type input "Thanh tâm"
type input "40.000"
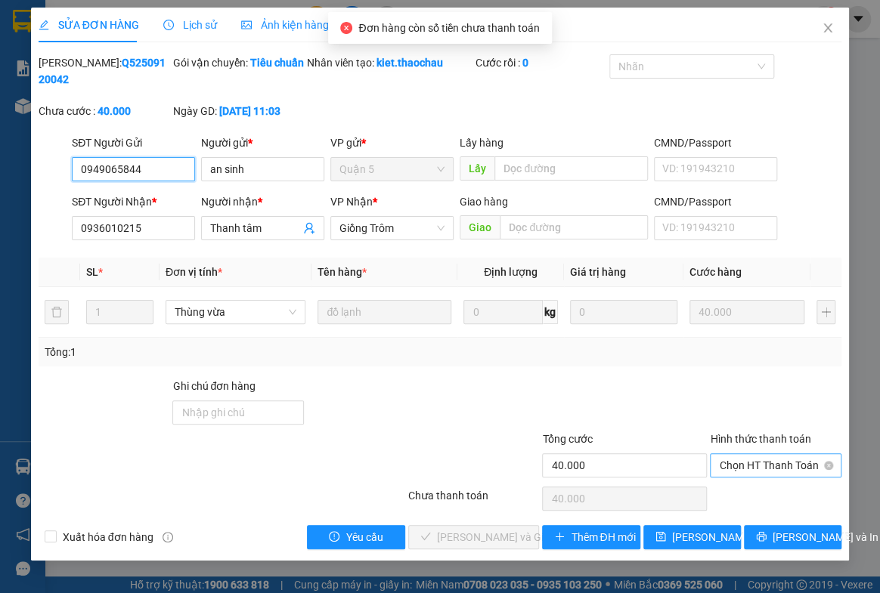
click at [744, 467] on span "Chọn HT Thanh Toán" at bounding box center [775, 465] width 113 height 23
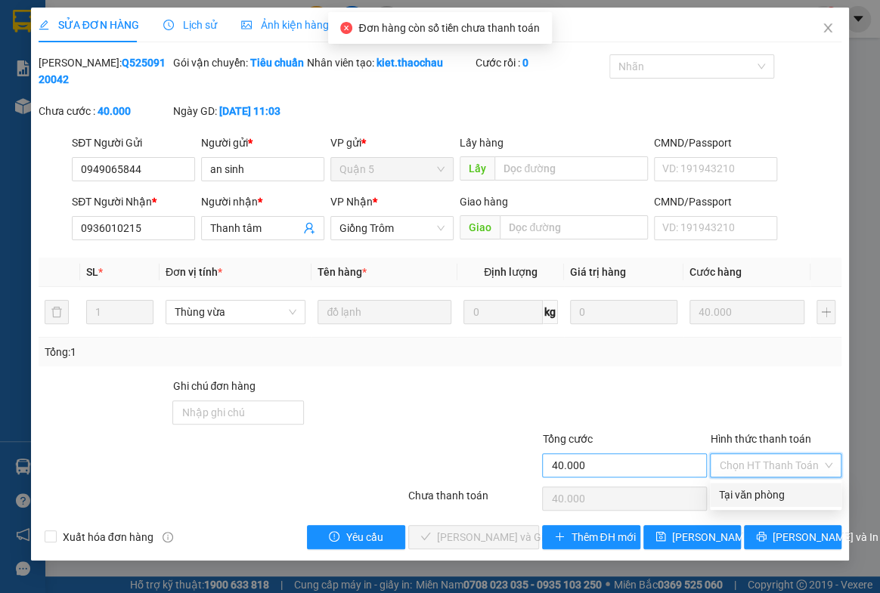
drag, startPoint x: 742, startPoint y: 499, endPoint x: 672, endPoint y: 469, distance: 76.5
click at [742, 491] on div "Tại văn phòng" at bounding box center [775, 495] width 113 height 17
type input "0"
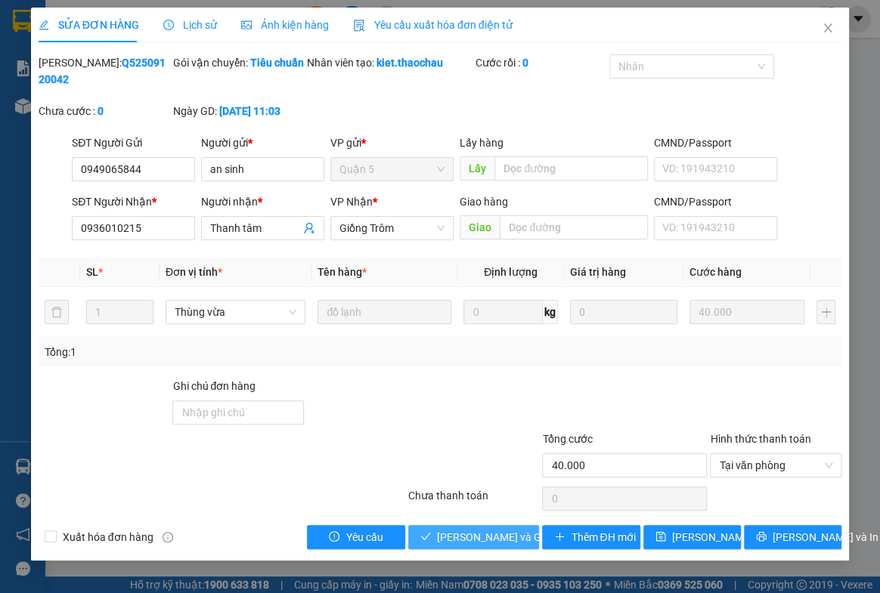
click at [447, 527] on button "[PERSON_NAME] và Giao hàng" at bounding box center [473, 537] width 131 height 24
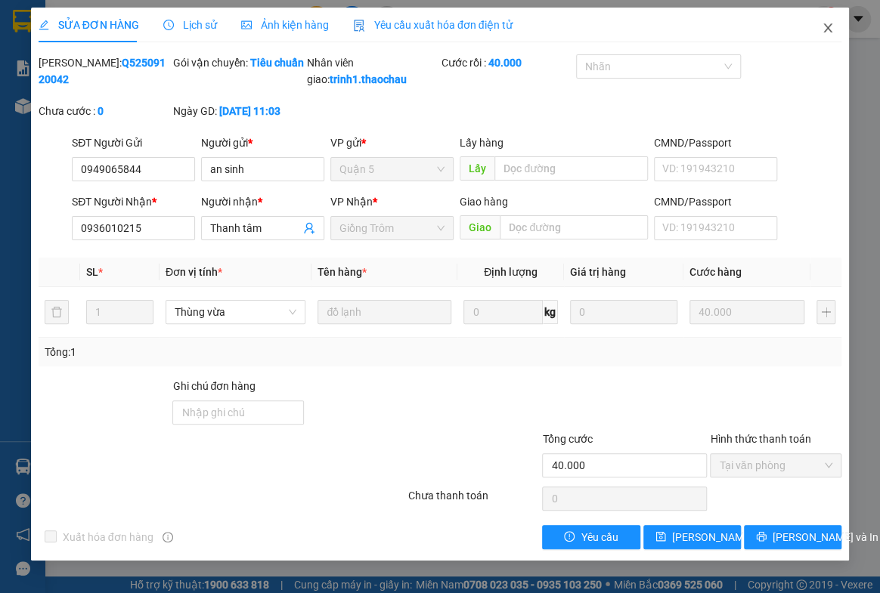
click at [824, 25] on icon "close" at bounding box center [828, 27] width 8 height 9
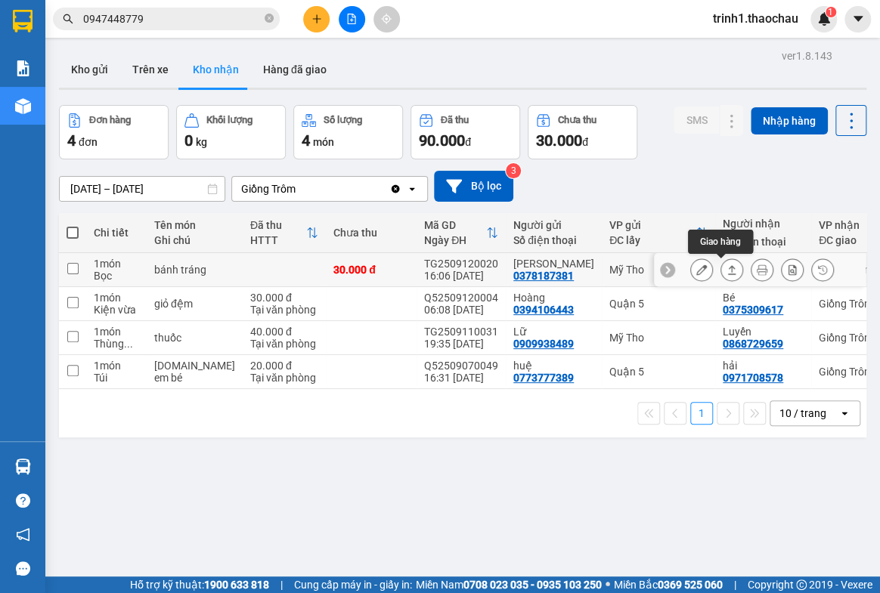
click at [726, 267] on icon at bounding box center [731, 269] width 11 height 11
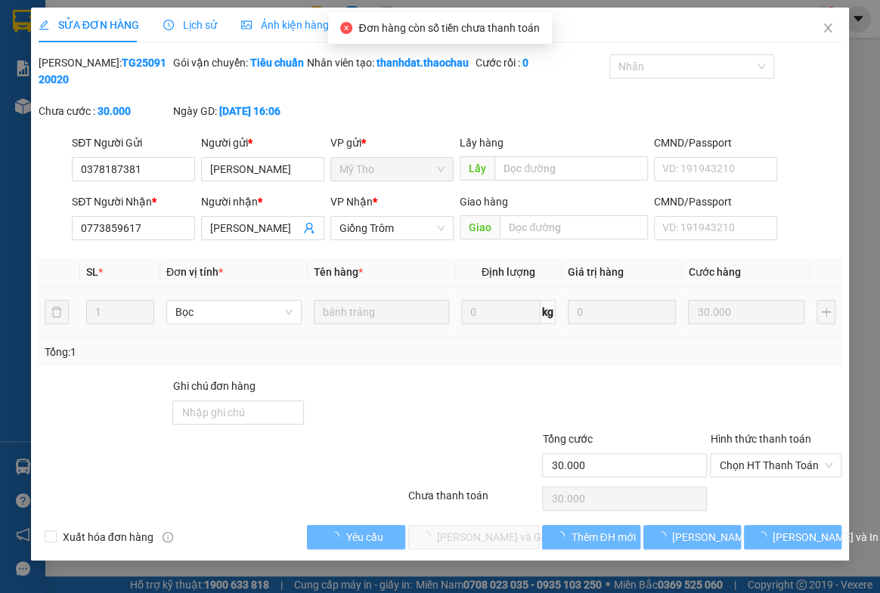
type input "0378187381"
type input "[PERSON_NAME]"
type input "0773859617"
type input "[PERSON_NAME]"
type input "30.000"
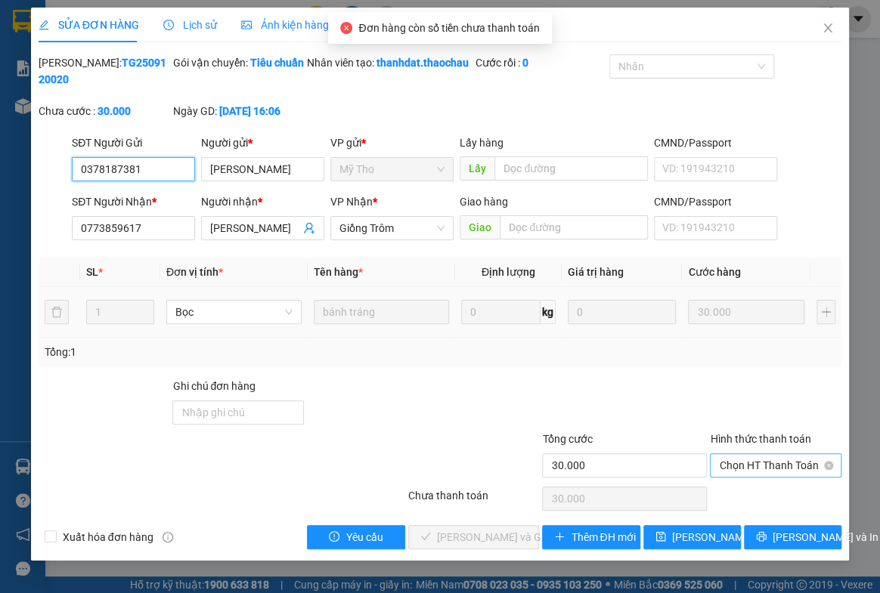
click at [752, 477] on span "Chọn HT Thanh Toán" at bounding box center [775, 465] width 113 height 23
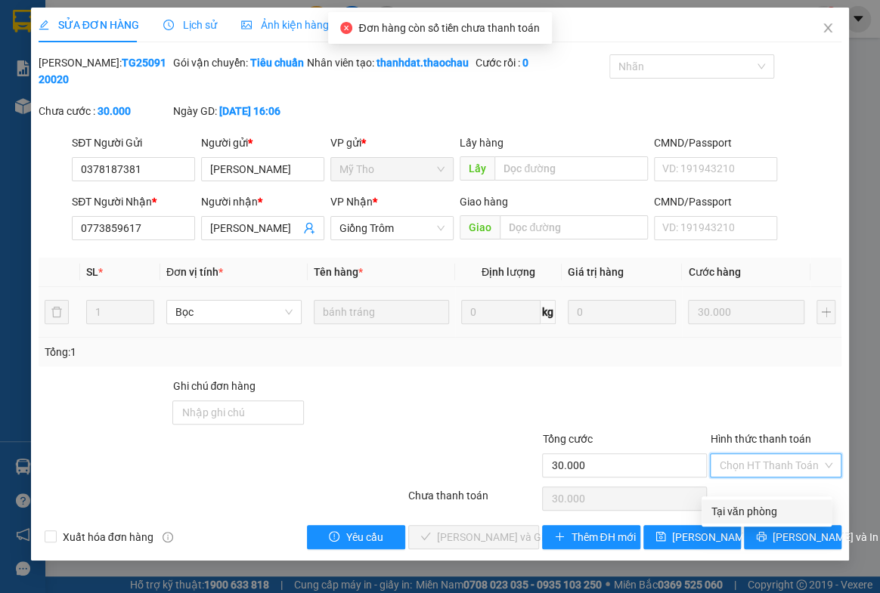
click at [737, 506] on div "Tại văn phòng" at bounding box center [766, 511] width 112 height 17
type input "0"
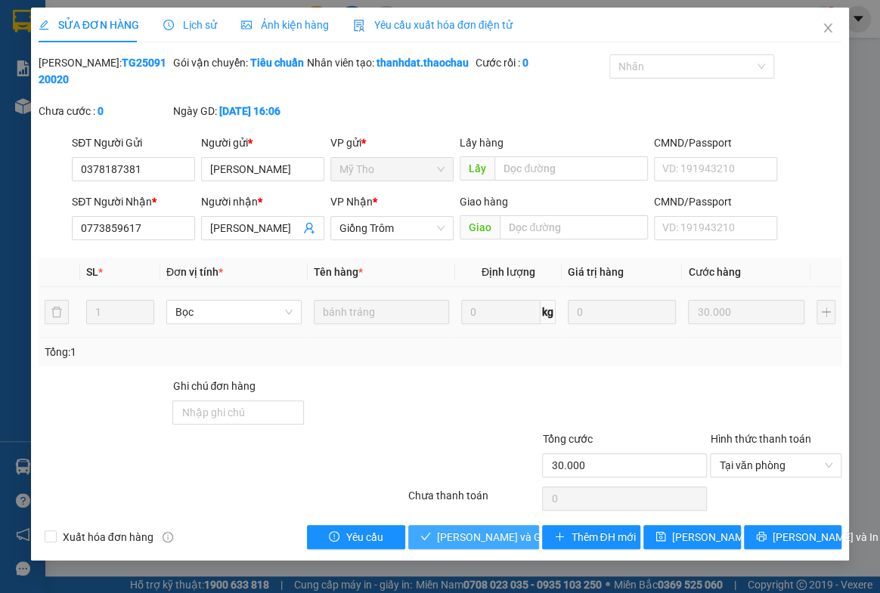
click at [453, 546] on span "[PERSON_NAME] và Giao hàng" at bounding box center [509, 537] width 145 height 17
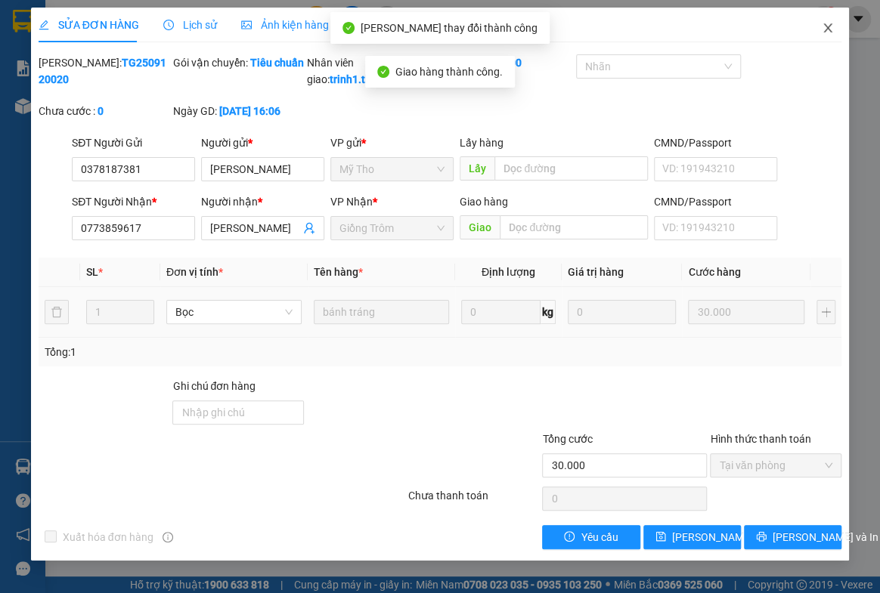
click at [824, 26] on icon "close" at bounding box center [828, 27] width 8 height 9
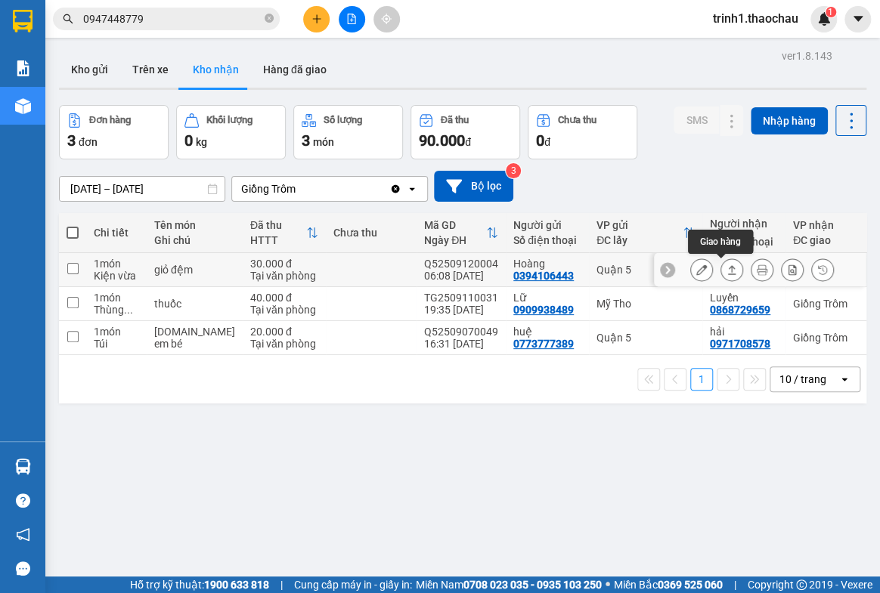
click at [721, 261] on button at bounding box center [731, 270] width 21 height 26
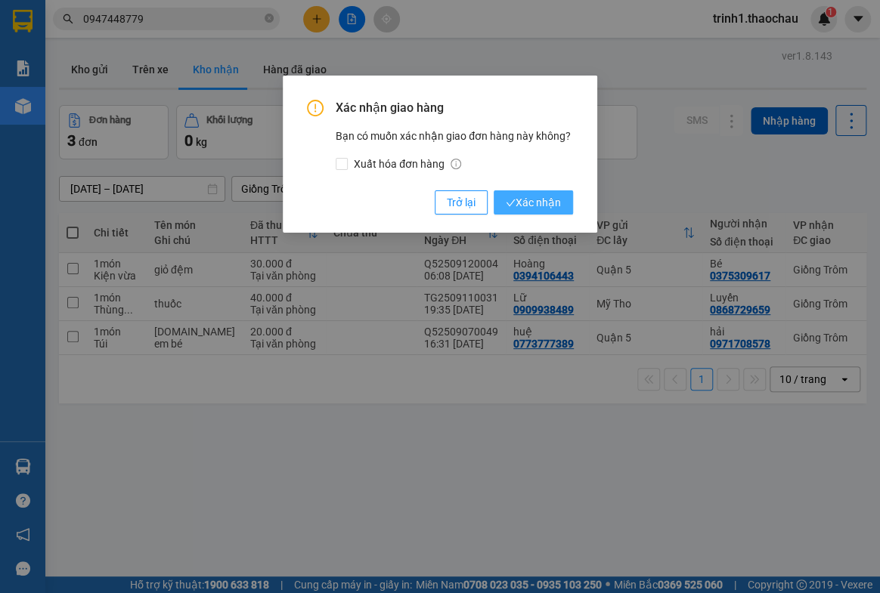
click at [521, 196] on span "Xác nhận" at bounding box center [533, 202] width 55 height 17
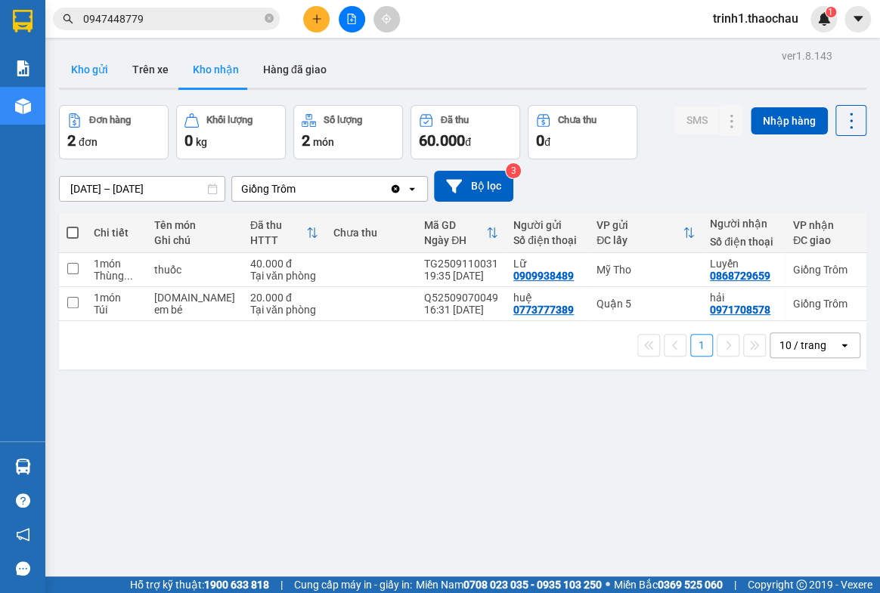
click at [94, 63] on button "Kho gửi" at bounding box center [89, 69] width 61 height 36
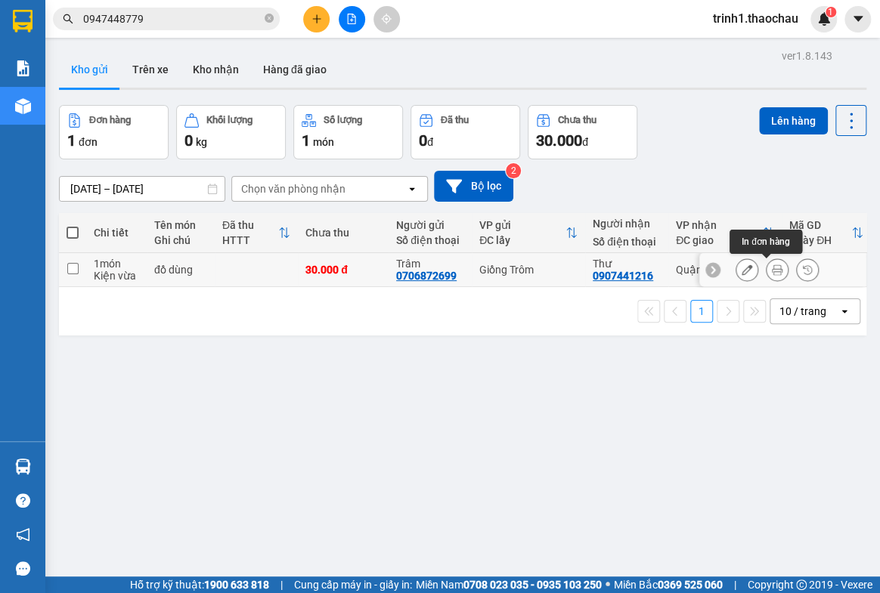
click at [772, 268] on icon at bounding box center [777, 269] width 11 height 11
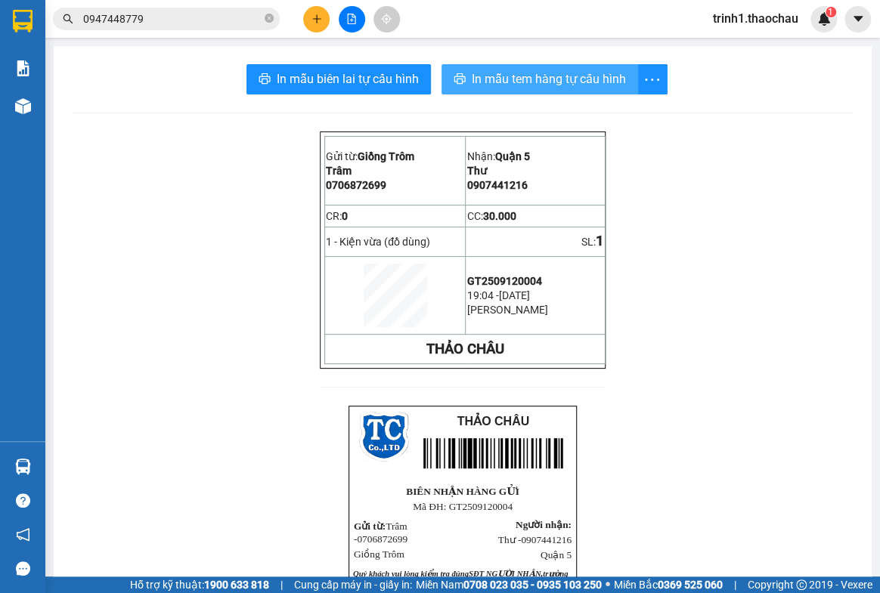
click at [540, 77] on span "In mẫu tem hàng tự cấu hình" at bounding box center [549, 79] width 154 height 19
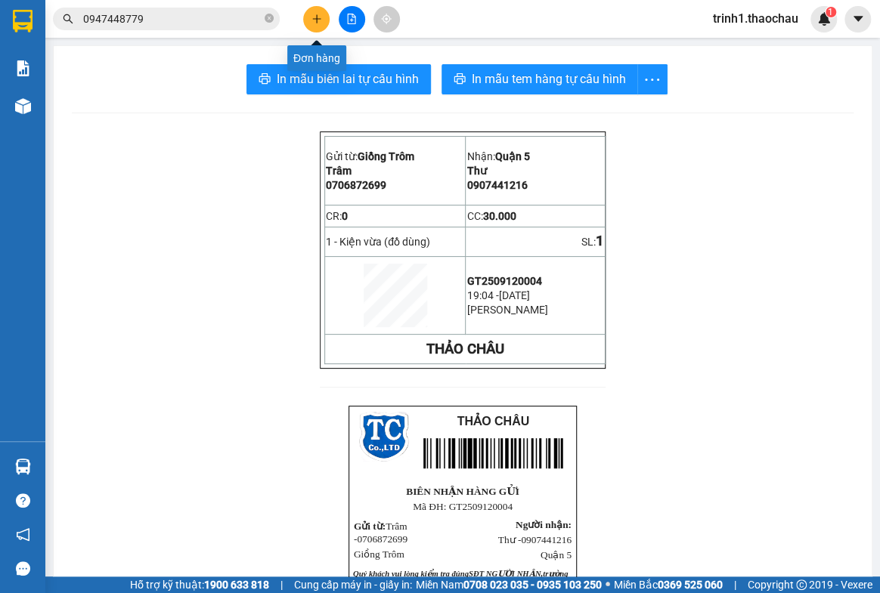
click at [313, 10] on button at bounding box center [316, 19] width 26 height 26
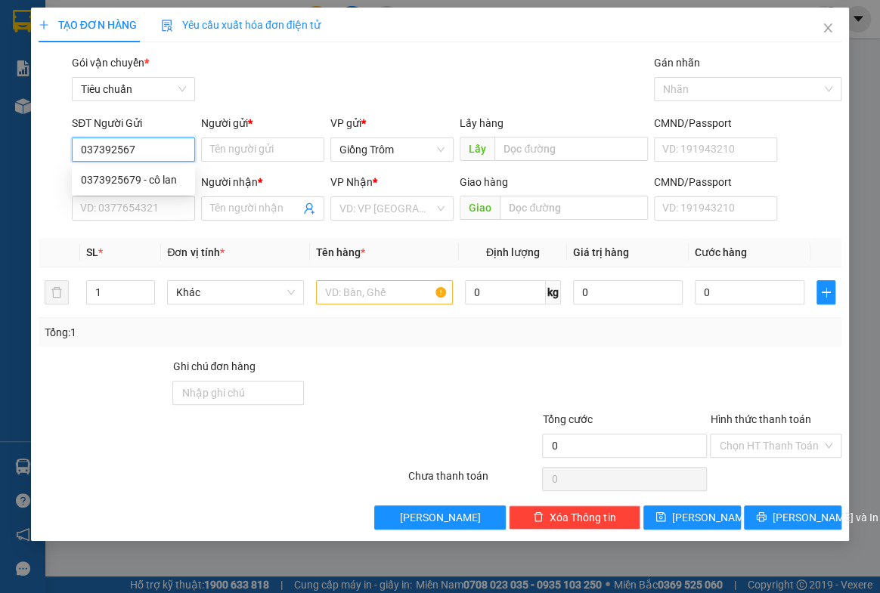
type input "0373925679"
click at [153, 177] on div "0373925679 - cô lan" at bounding box center [133, 180] width 105 height 17
type input "cô lan"
type input "0373925679"
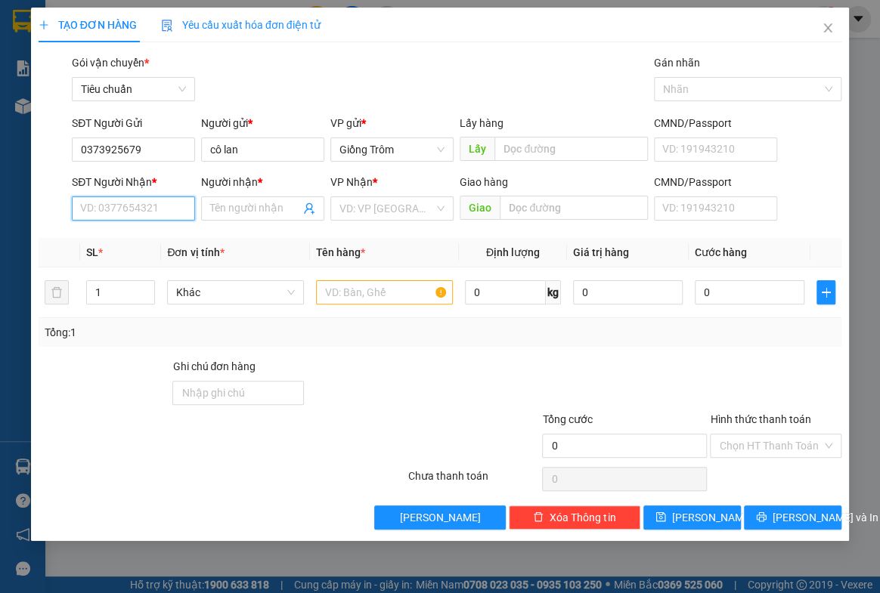
click at [151, 206] on input "SĐT Người Nhận *" at bounding box center [133, 208] width 123 height 24
type input "0909623542"
click at [148, 234] on div "0909623542 - bé 2" at bounding box center [133, 238] width 105 height 17
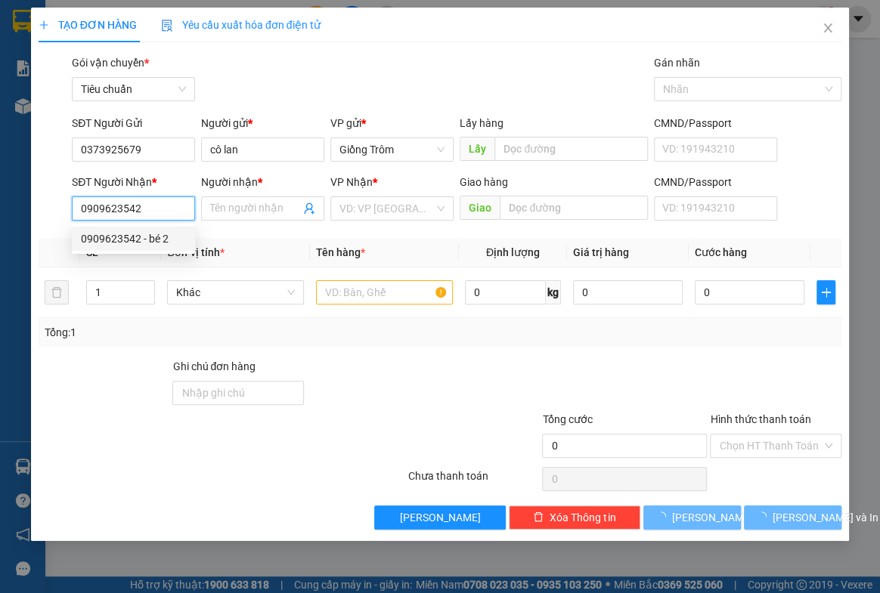
type input "bé 2"
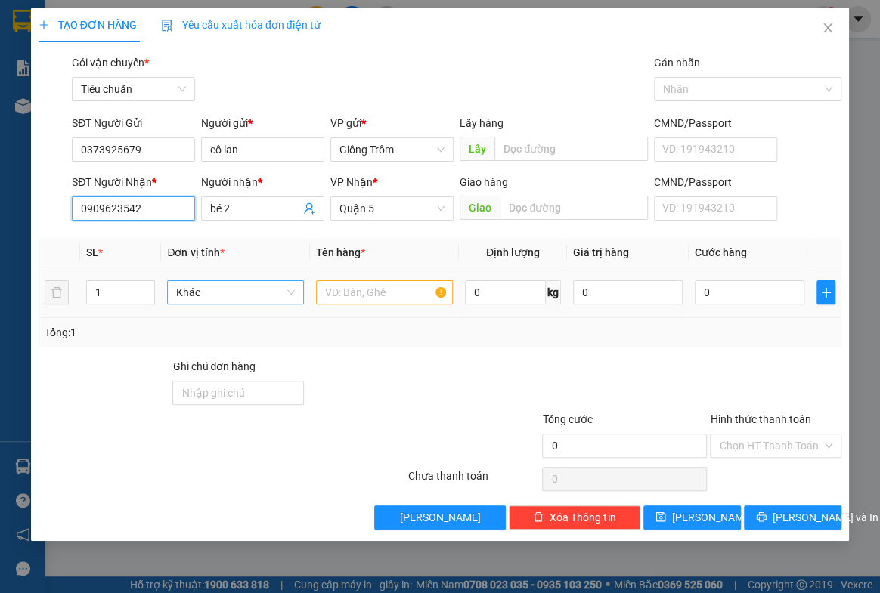
click at [221, 289] on span "Khác" at bounding box center [235, 292] width 119 height 23
type input "0909623542"
type input "TUI"
click at [197, 320] on div "Túi" at bounding box center [235, 322] width 119 height 17
click at [369, 292] on input "text" at bounding box center [384, 292] width 137 height 24
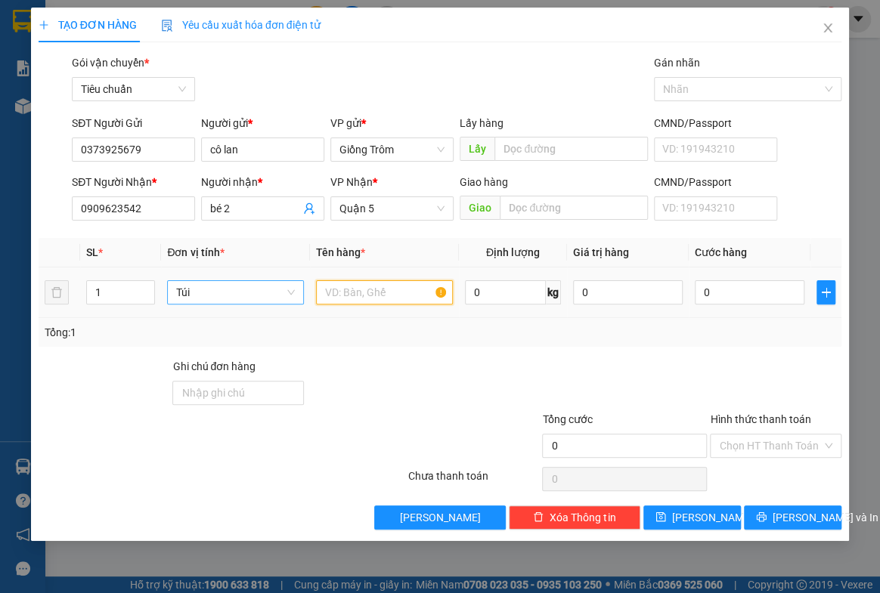
type input "D"
type input "Đồ lạnh"
click at [743, 287] on input "0" at bounding box center [749, 292] width 110 height 24
type input "2"
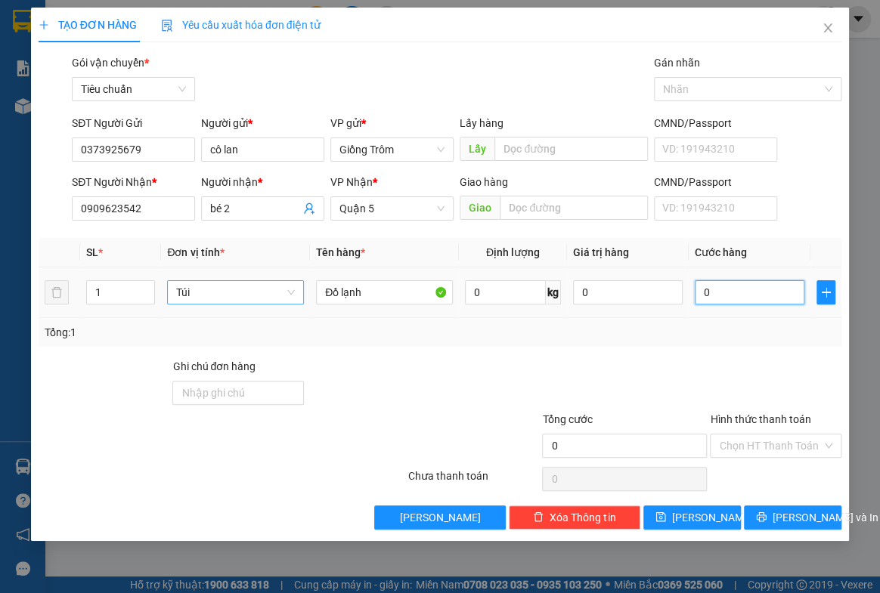
type input "2"
type input "25"
click at [786, 518] on span "[PERSON_NAME] và In" at bounding box center [825, 517] width 106 height 17
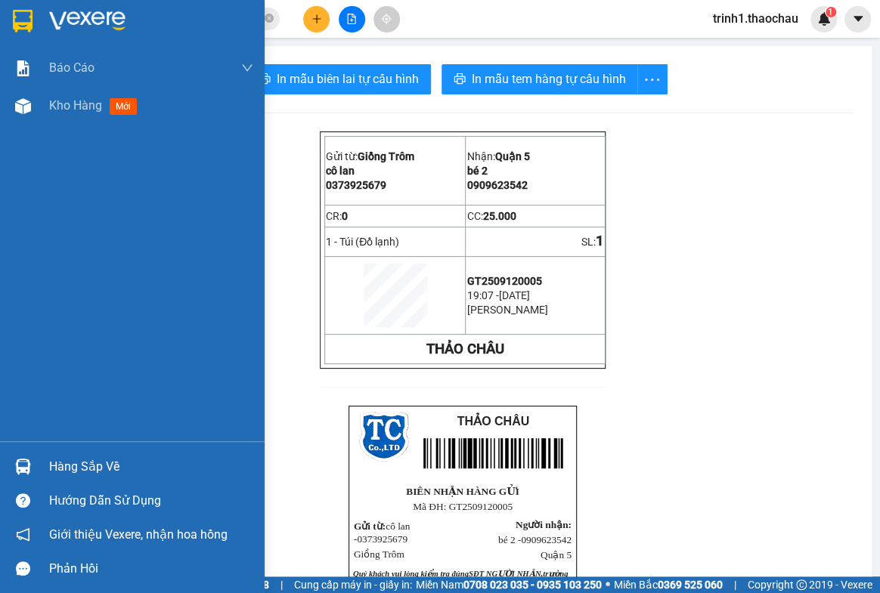
click at [57, 469] on div "Hàng sắp về" at bounding box center [151, 467] width 204 height 23
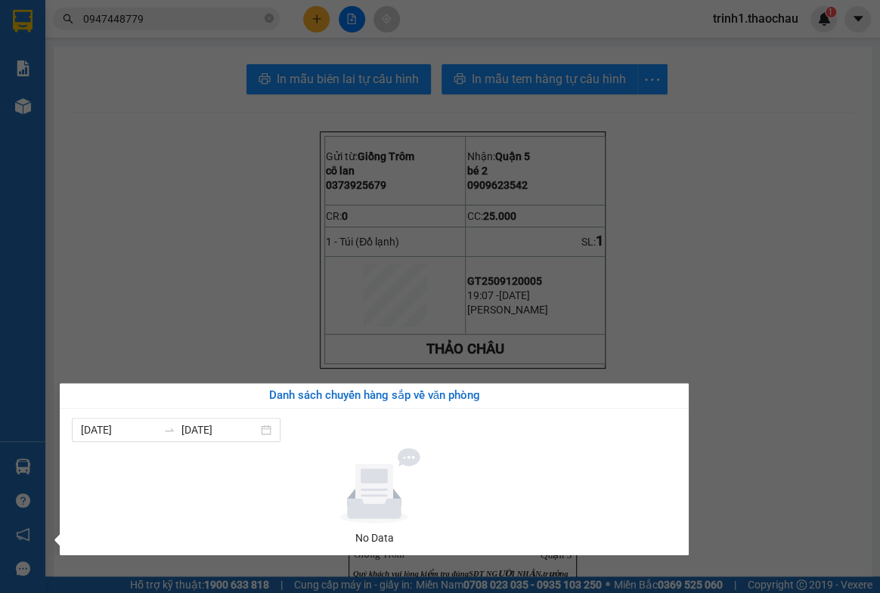
click at [831, 429] on section "Kết quả tìm kiếm ( 1 ) Bộ lọc Mã ĐH Trạng thái Món hàng Tổng cước Chưa cước Ngư…" at bounding box center [440, 296] width 880 height 593
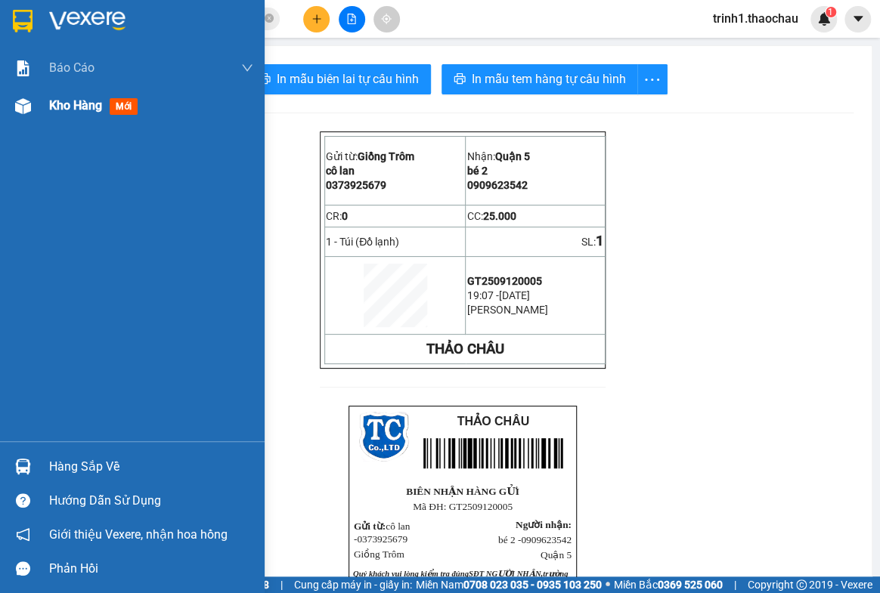
click at [87, 106] on span "Kho hàng" at bounding box center [75, 105] width 53 height 14
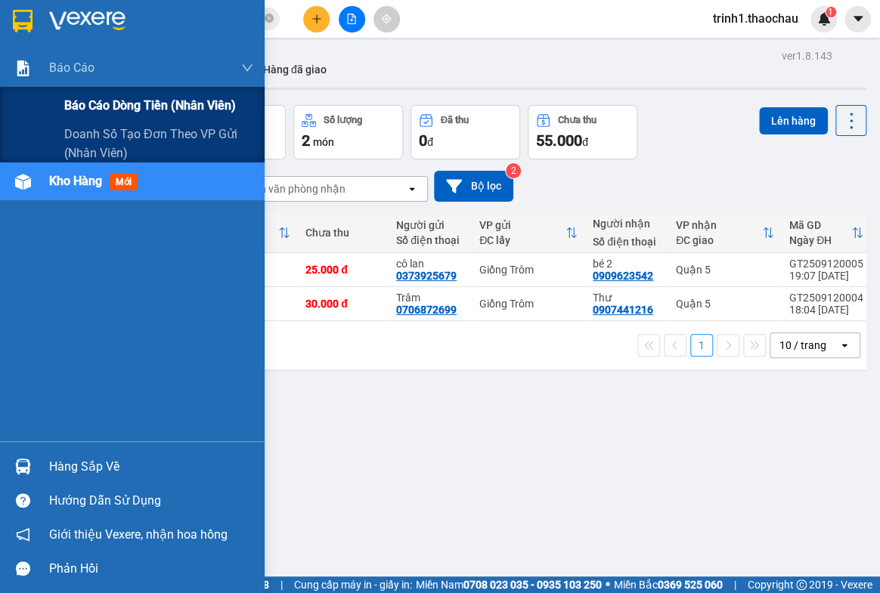
click at [121, 101] on span "Báo cáo dòng tiền (nhân viên)" at bounding box center [150, 105] width 172 height 19
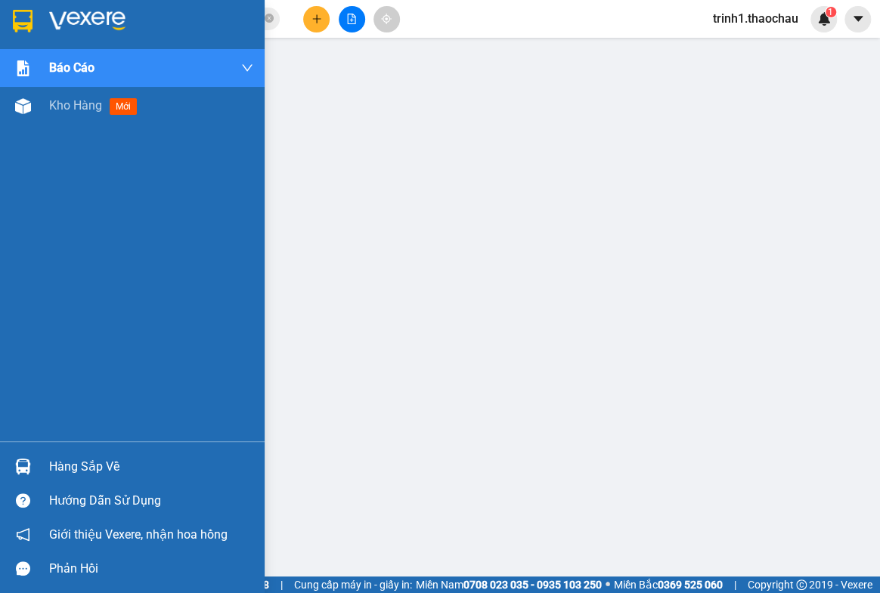
click at [76, 464] on div "Hàng sắp về" at bounding box center [151, 467] width 204 height 23
